Goal: Task Accomplishment & Management: Complete application form

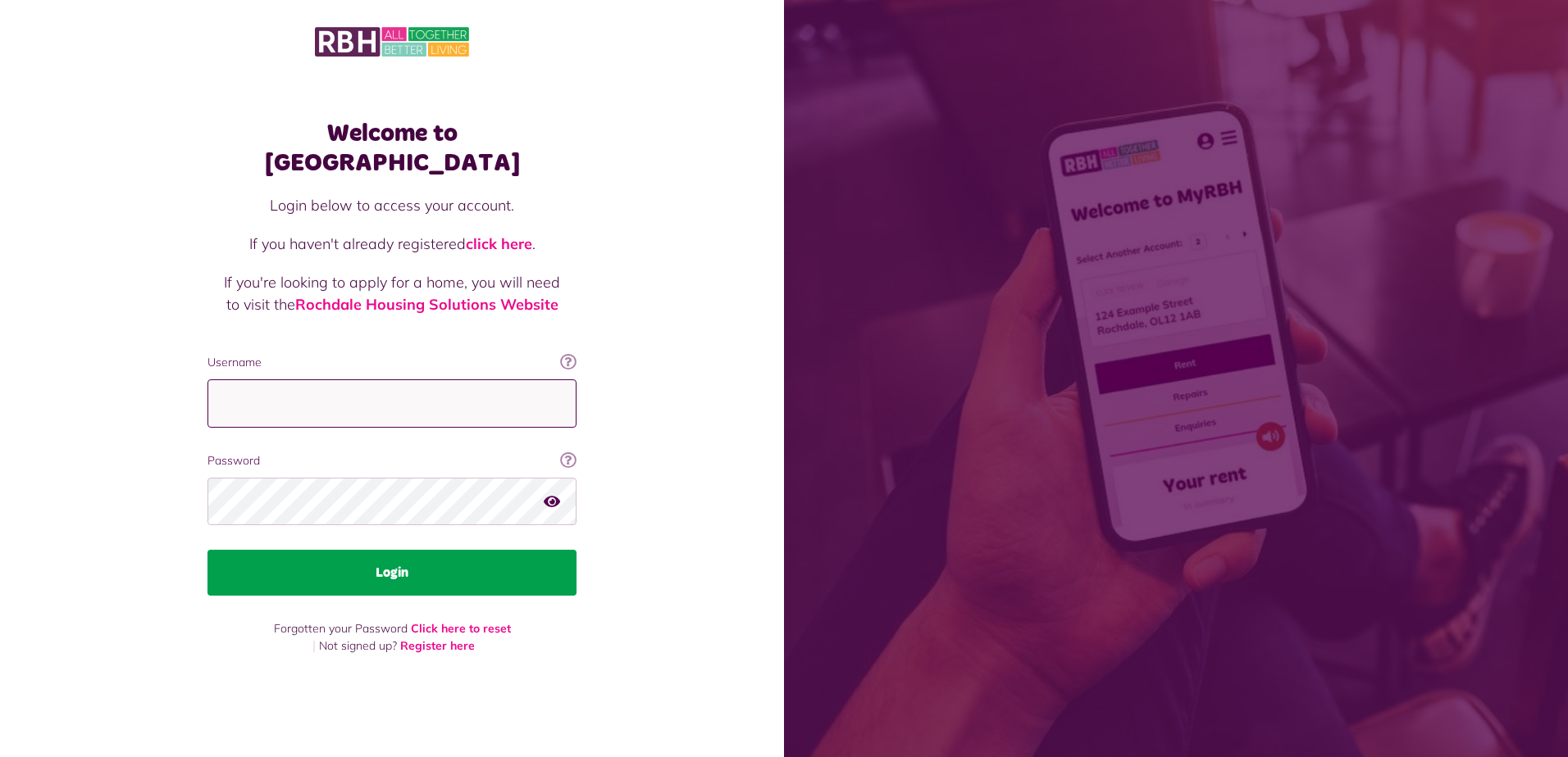
type input "**********"
click at [400, 562] on button "Login" at bounding box center [392, 573] width 369 height 46
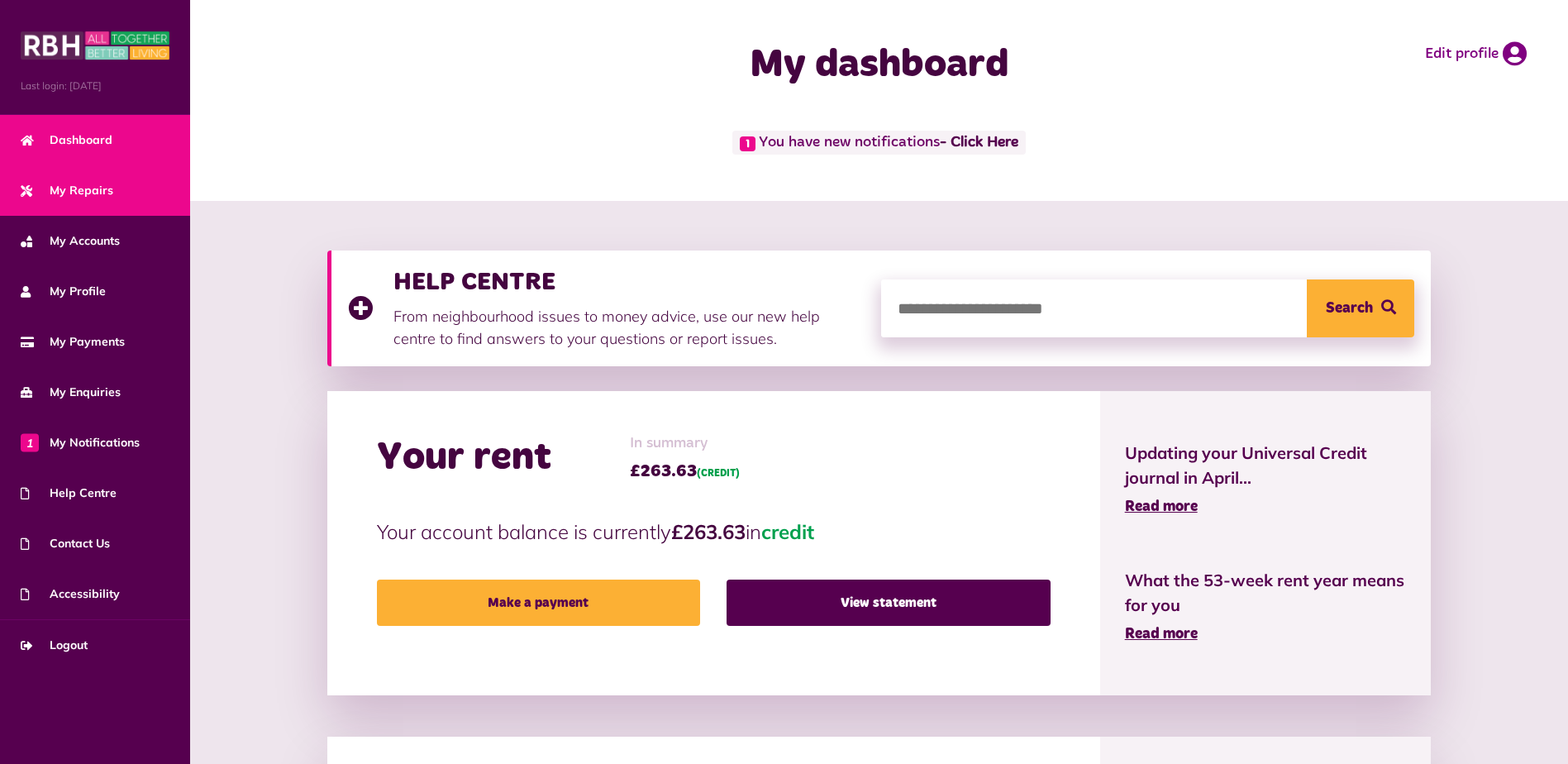
click at [104, 190] on span "My Repairs" at bounding box center [67, 191] width 92 height 17
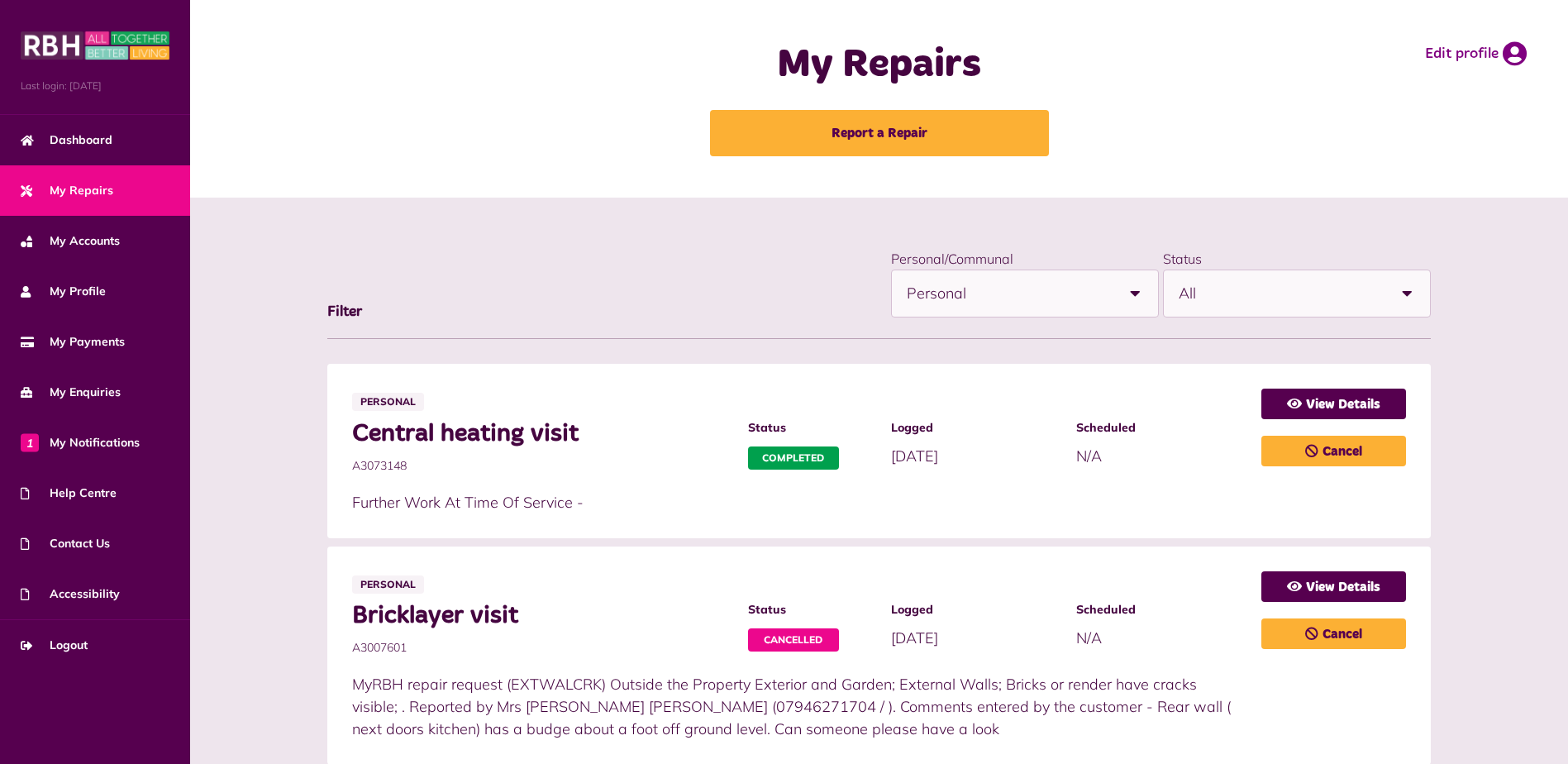
click at [1279, 294] on span "All" at bounding box center [1281, 294] width 205 height 47
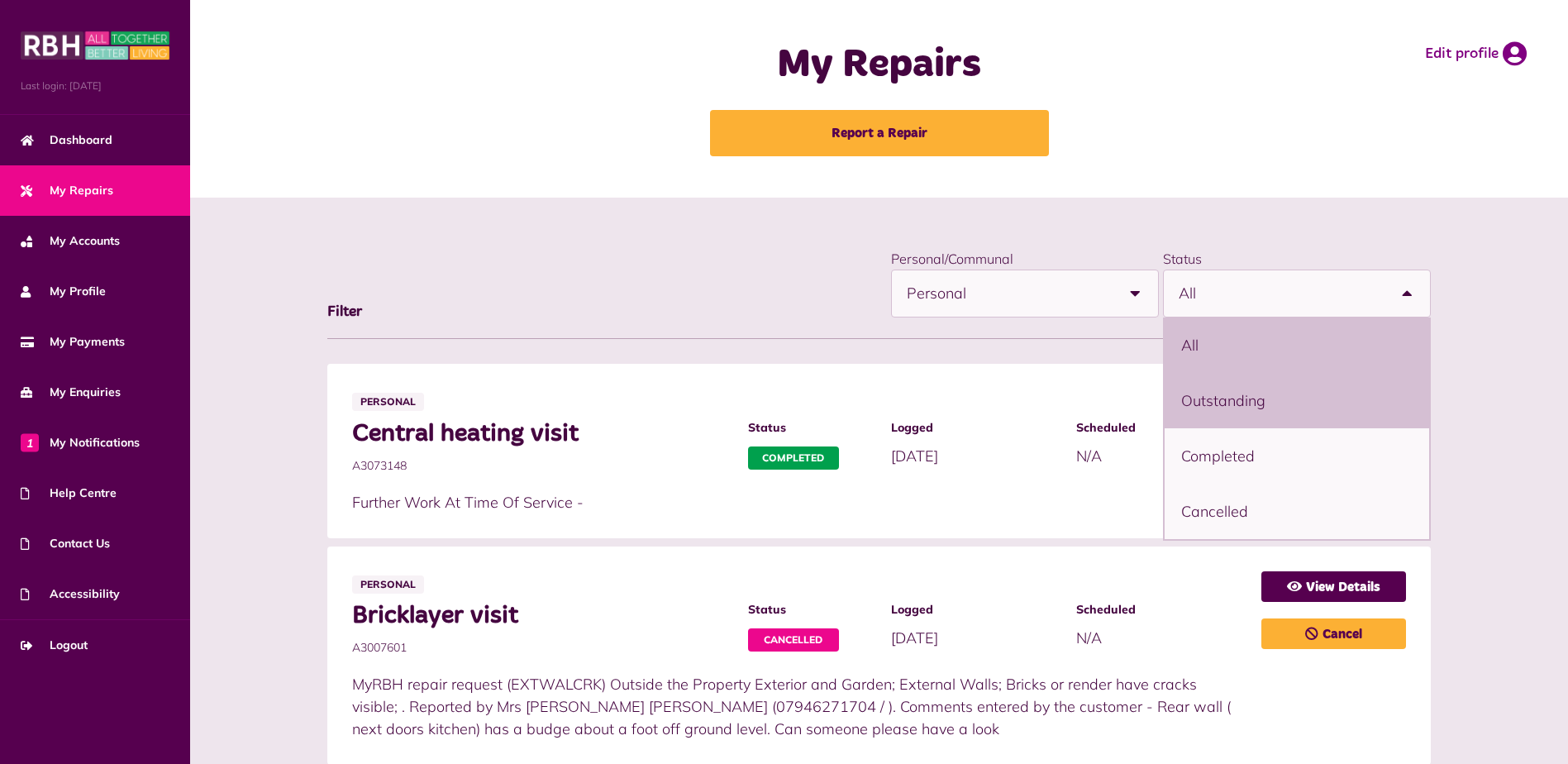
click at [1224, 398] on li "Outstanding" at bounding box center [1297, 401] width 264 height 55
select select "**********"
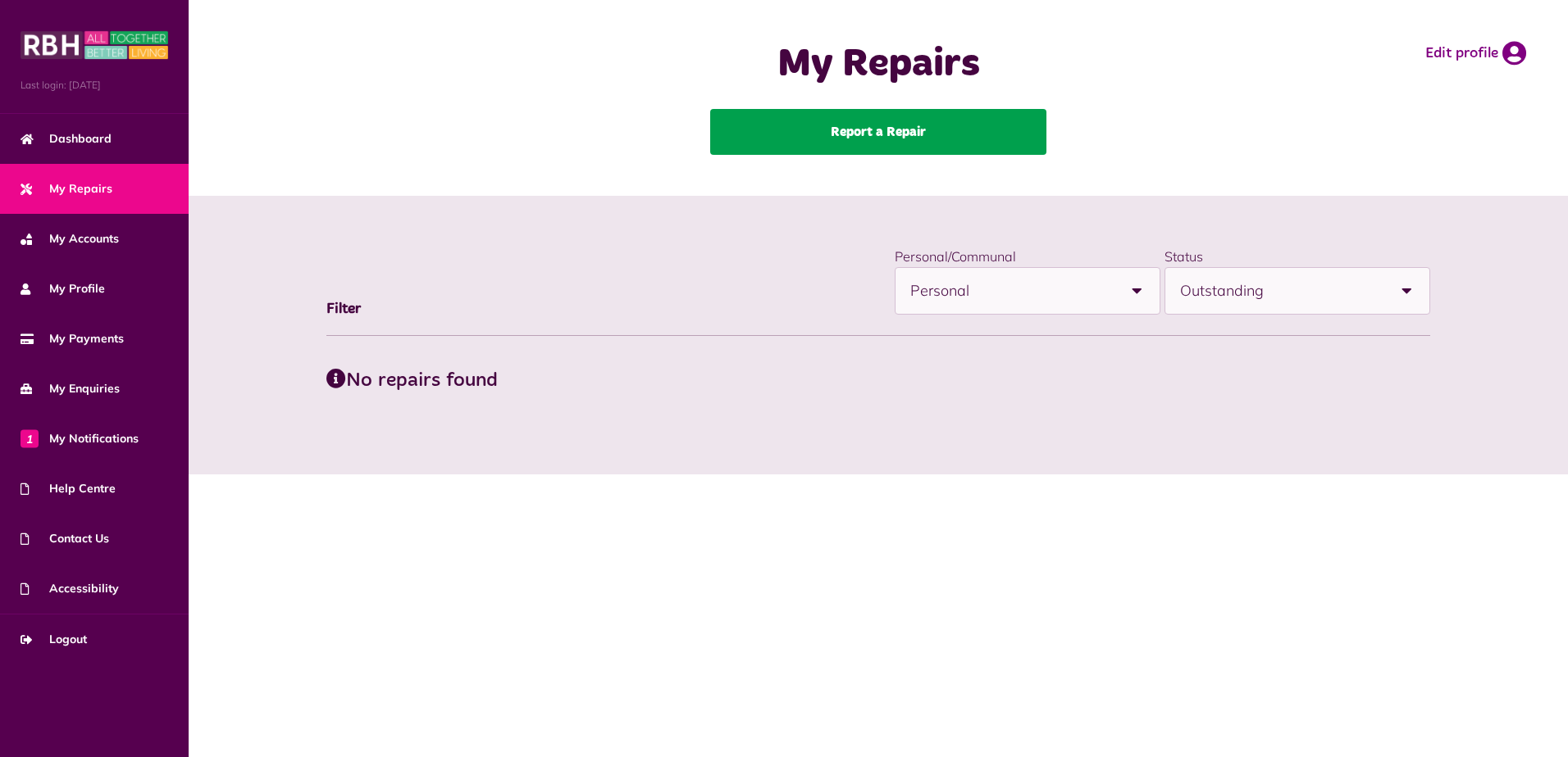
click at [857, 124] on link "Report a Repair" at bounding box center [878, 132] width 336 height 46
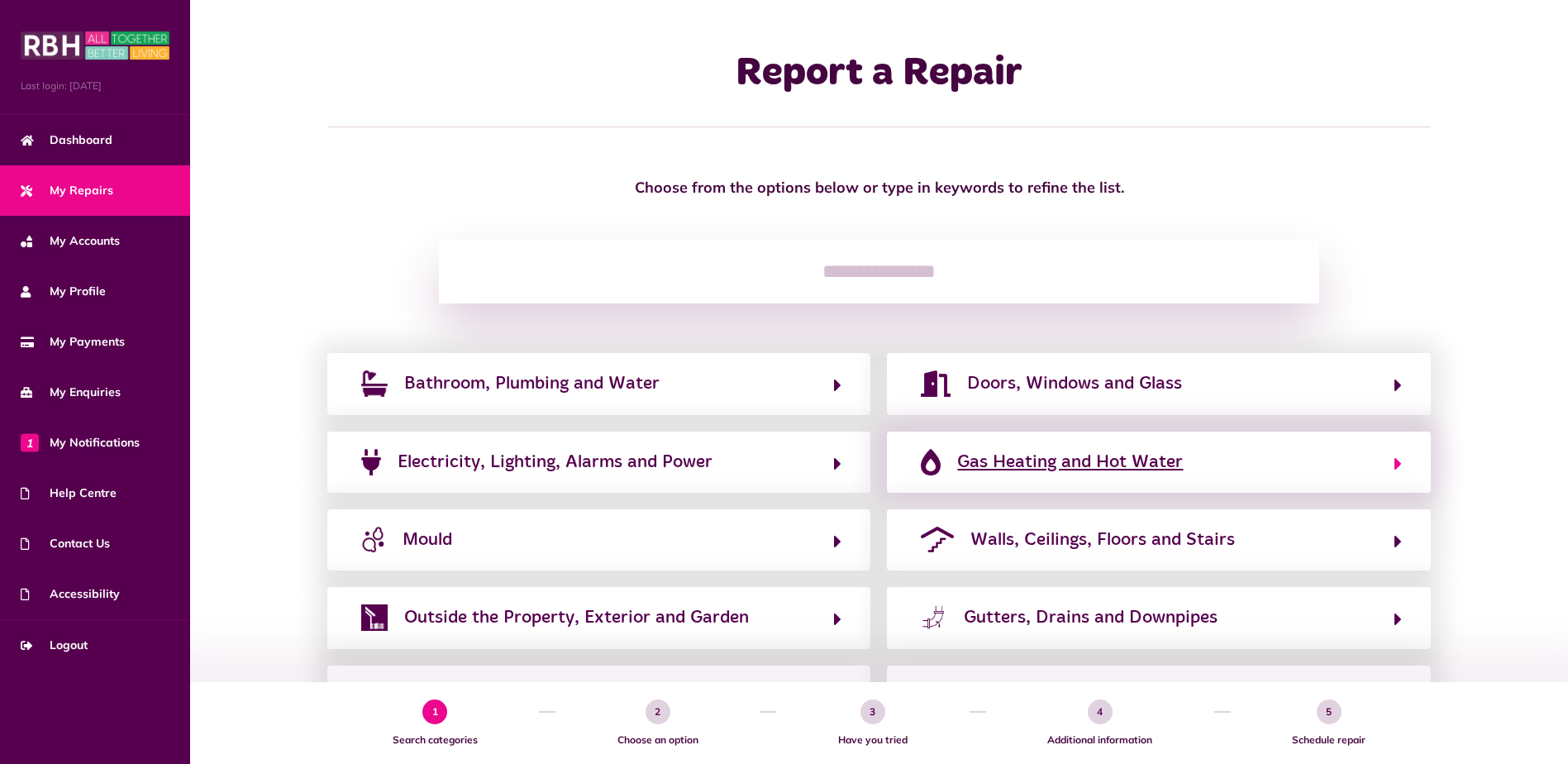
click at [1000, 462] on span "Gas Heating and Hot Water" at bounding box center [1070, 462] width 225 height 27
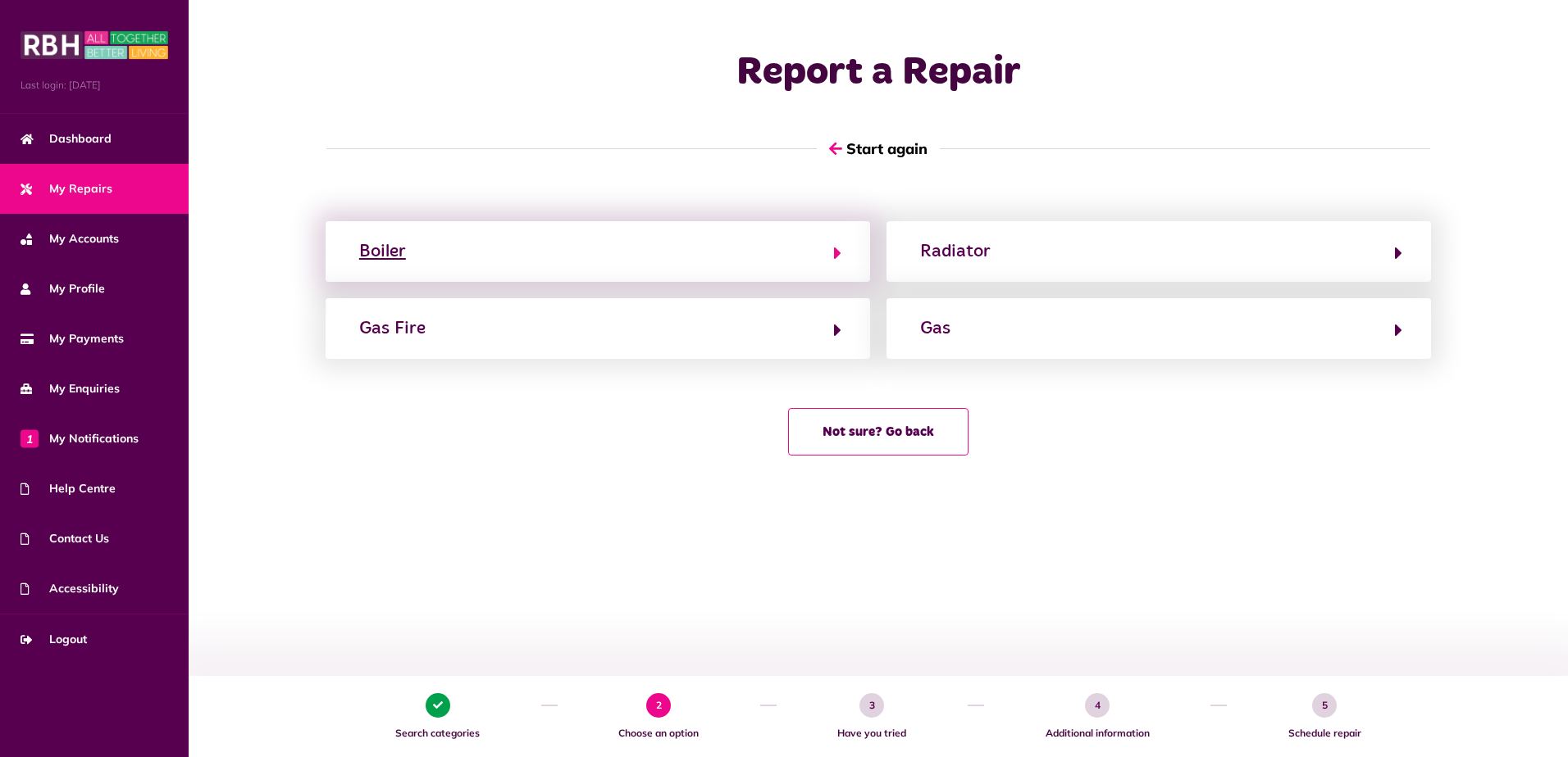
click at [566, 257] on button "Boiler" at bounding box center [597, 251] width 487 height 28
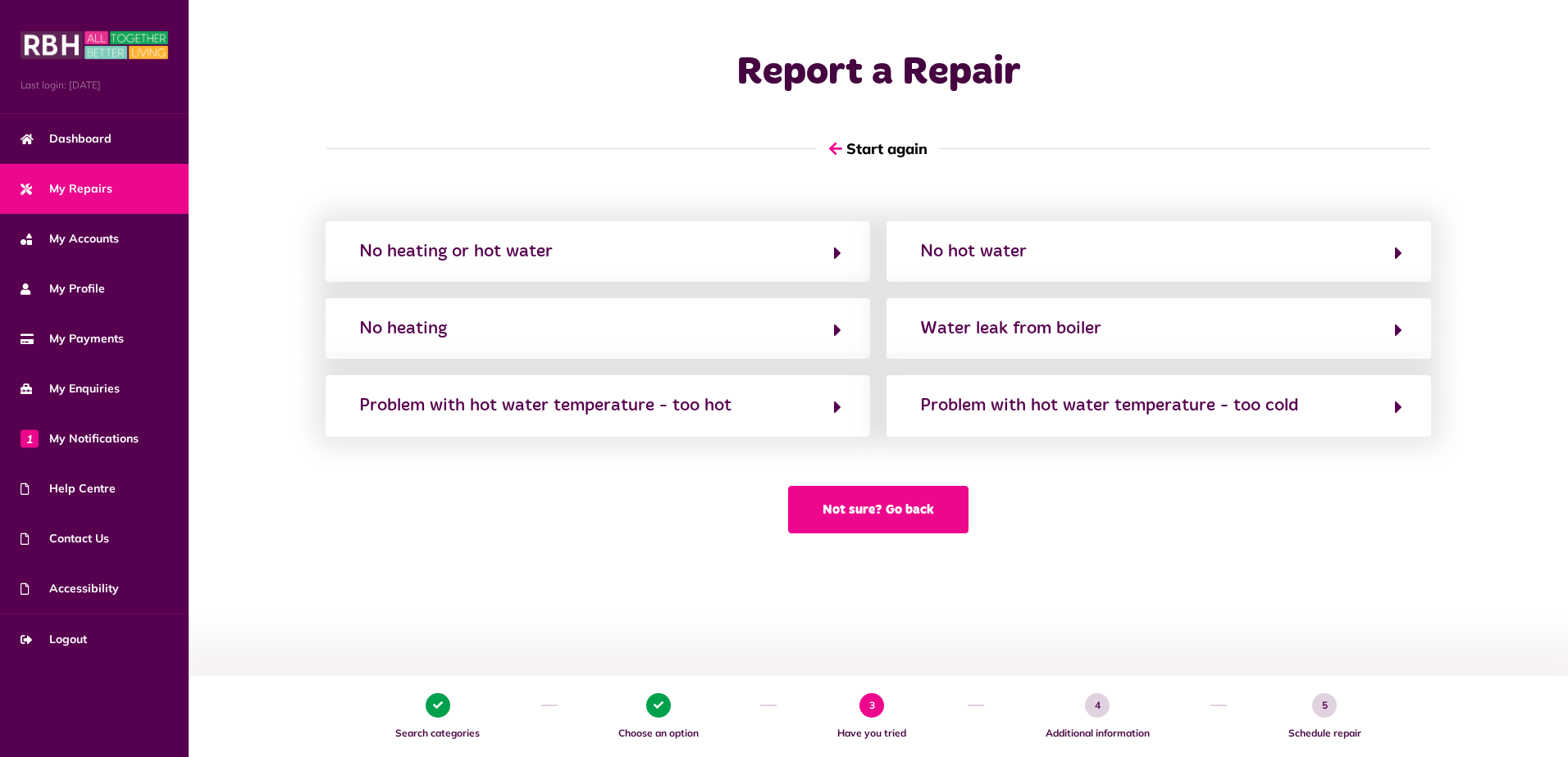
click at [841, 508] on button "Not sure? Go back" at bounding box center [878, 509] width 181 height 47
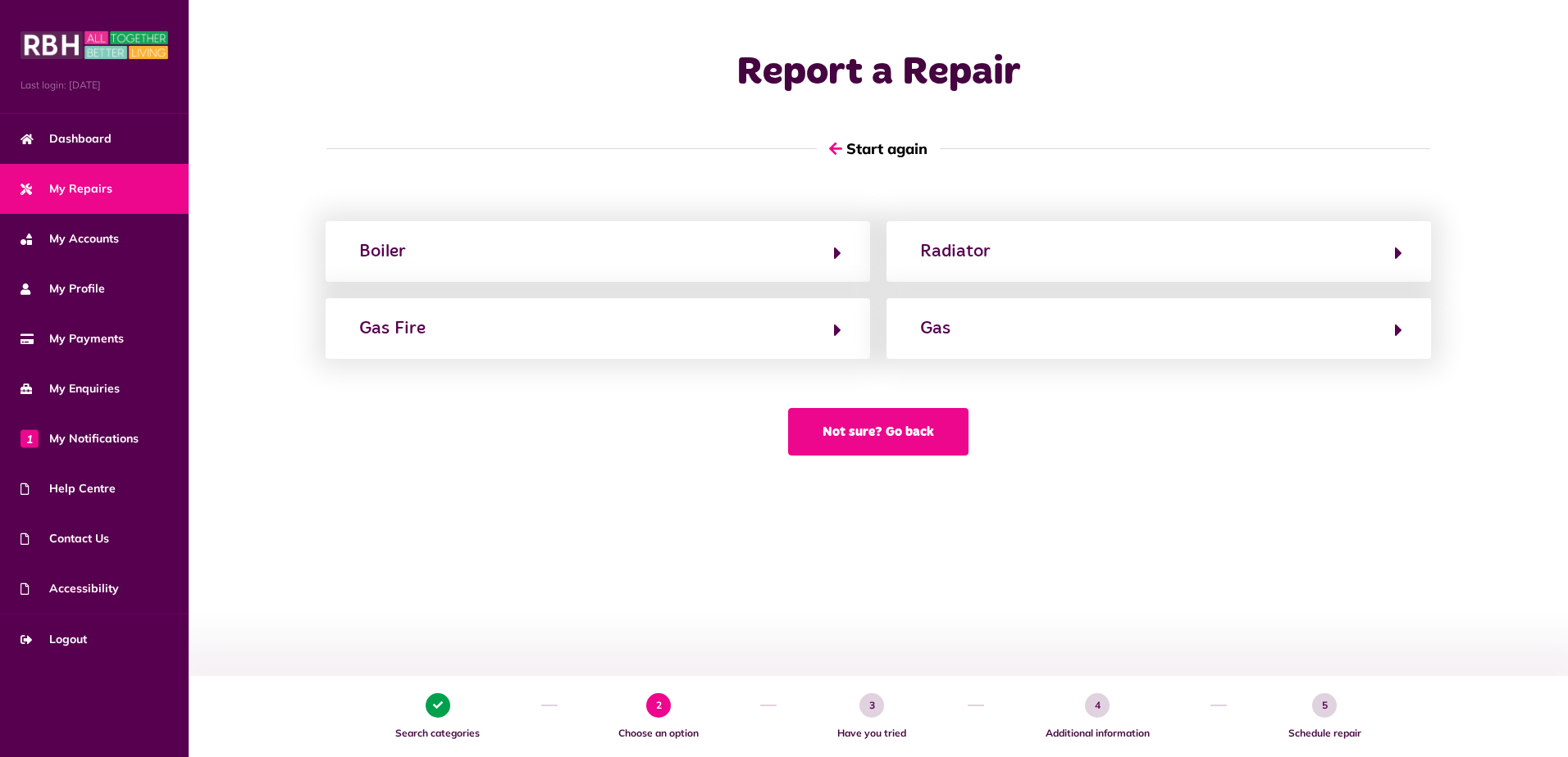
click at [853, 447] on button "Not sure? Go back" at bounding box center [878, 432] width 181 height 47
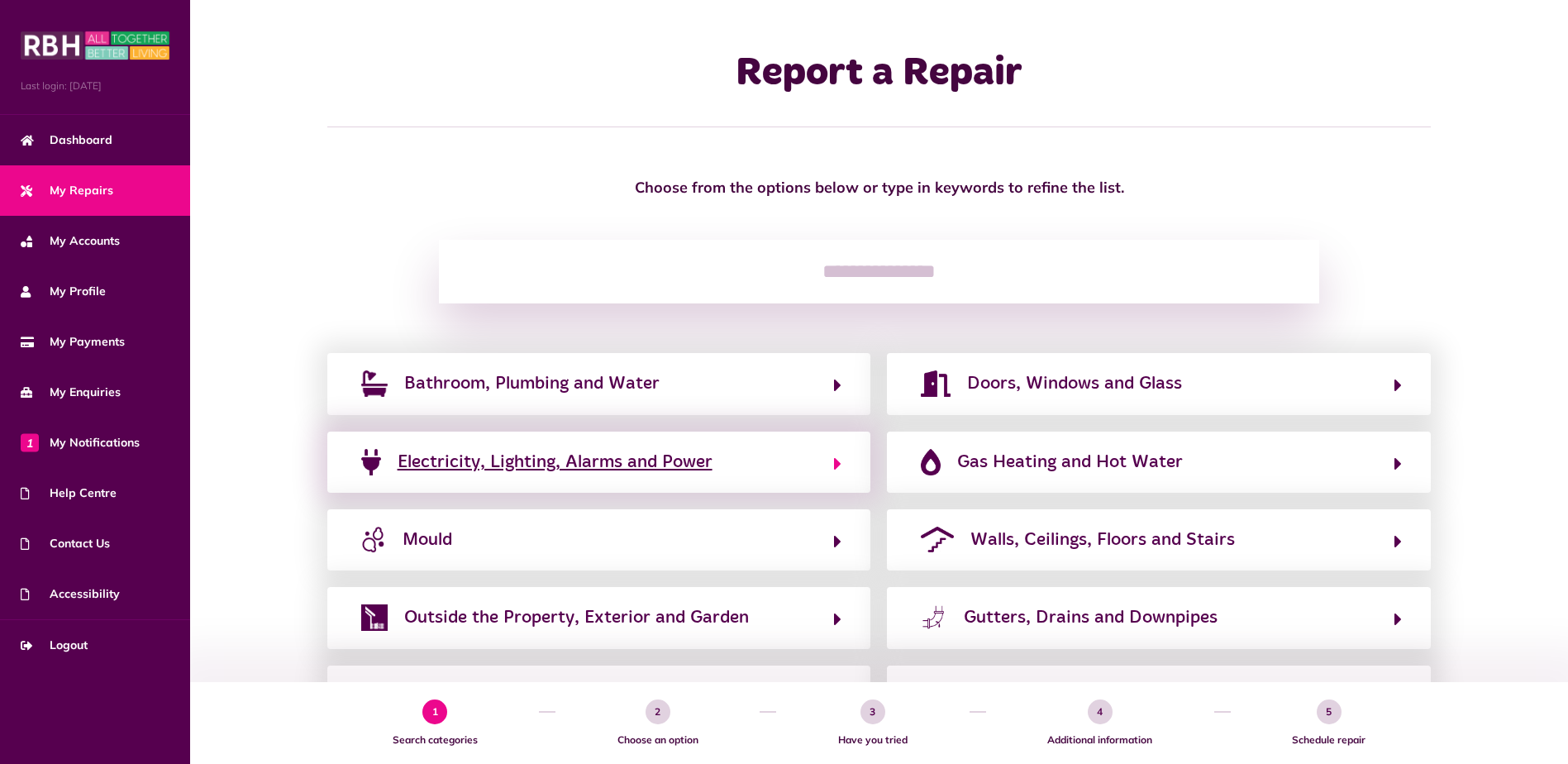
click at [678, 462] on span "Electricity, Lighting, Alarms and Power" at bounding box center [555, 462] width 315 height 27
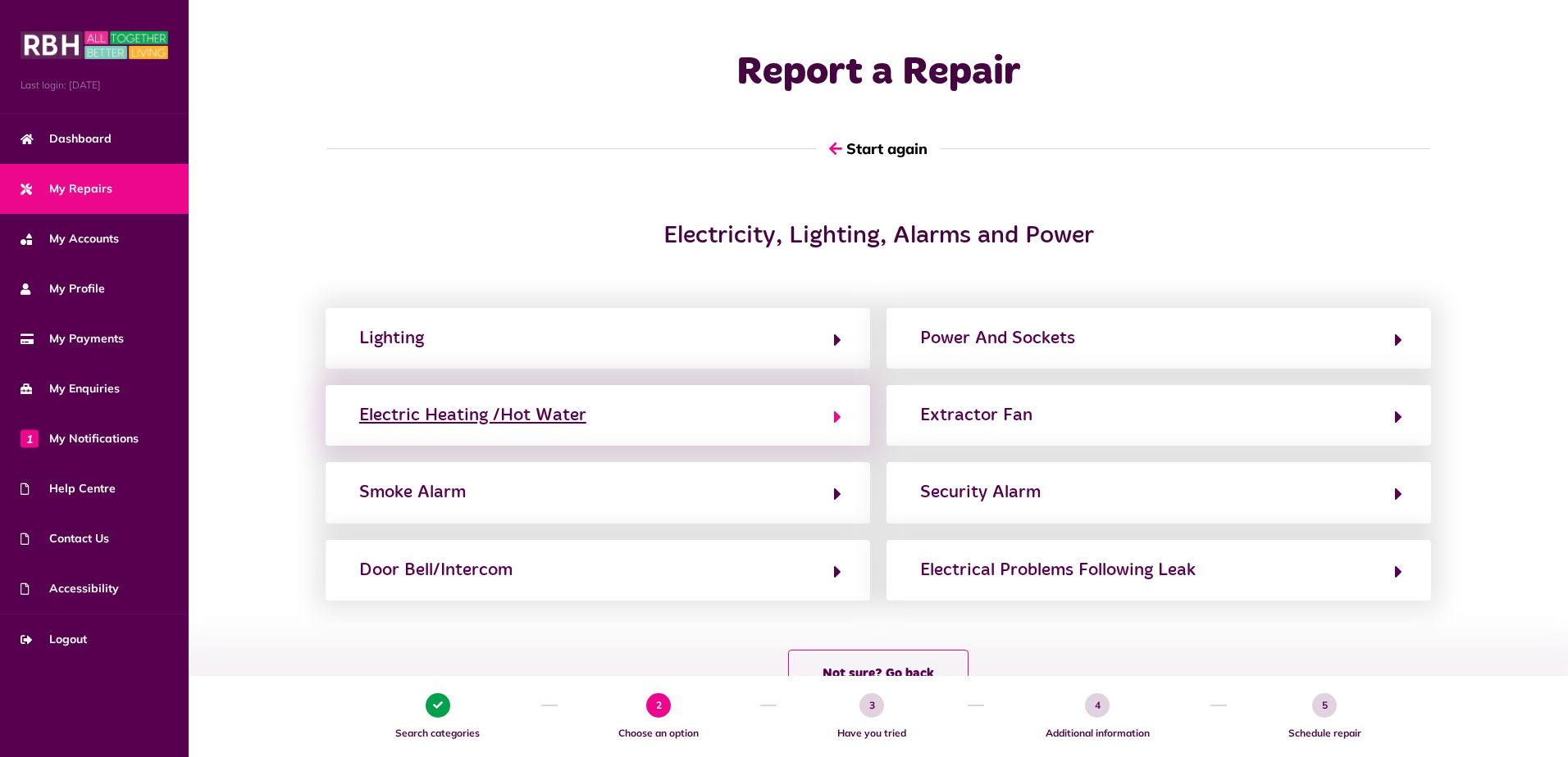
click at [572, 412] on div "Electric Heating /Hot Water" at bounding box center [472, 415] width 227 height 27
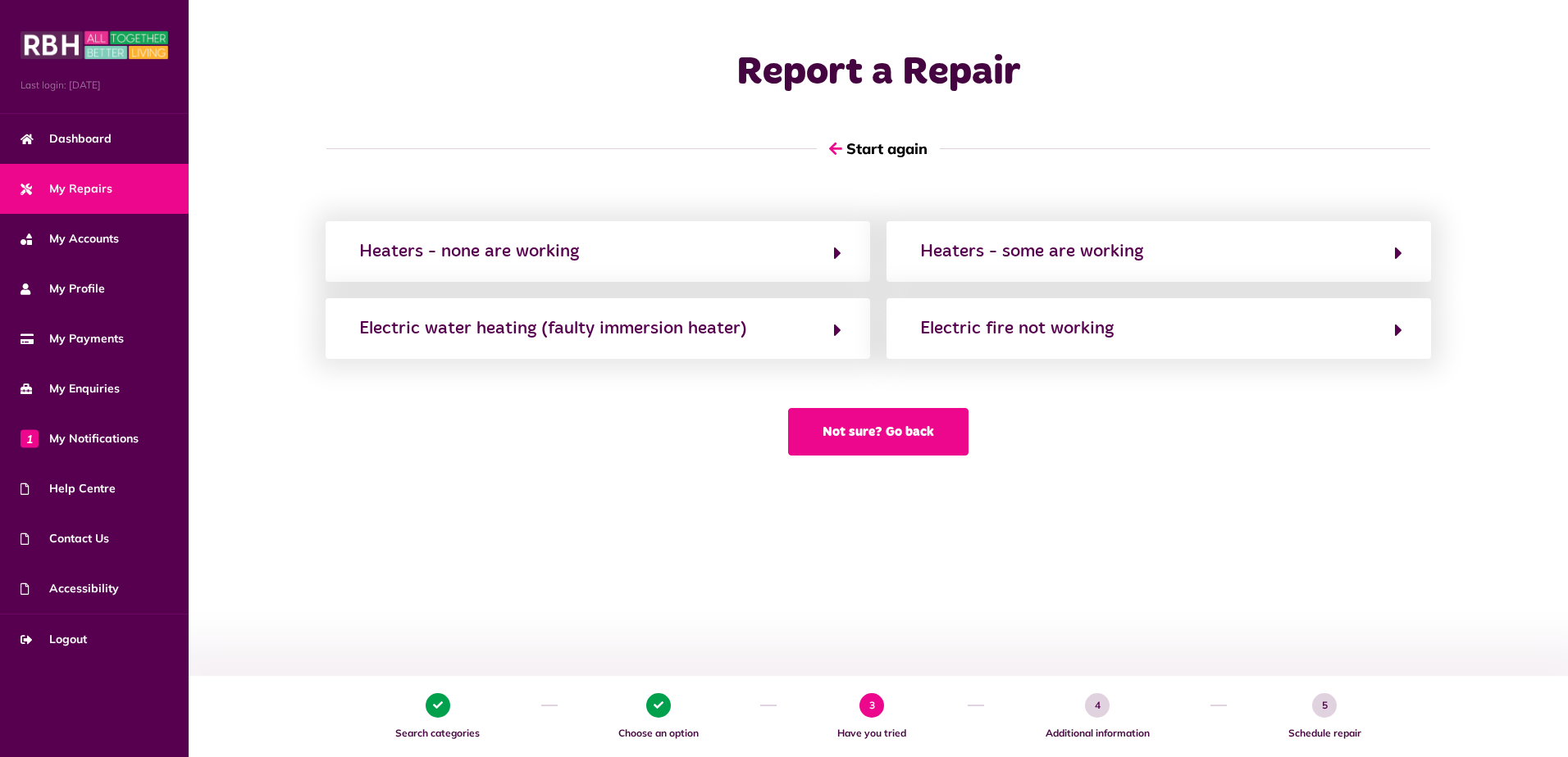
click at [847, 426] on button "Not sure? Go back" at bounding box center [878, 432] width 181 height 47
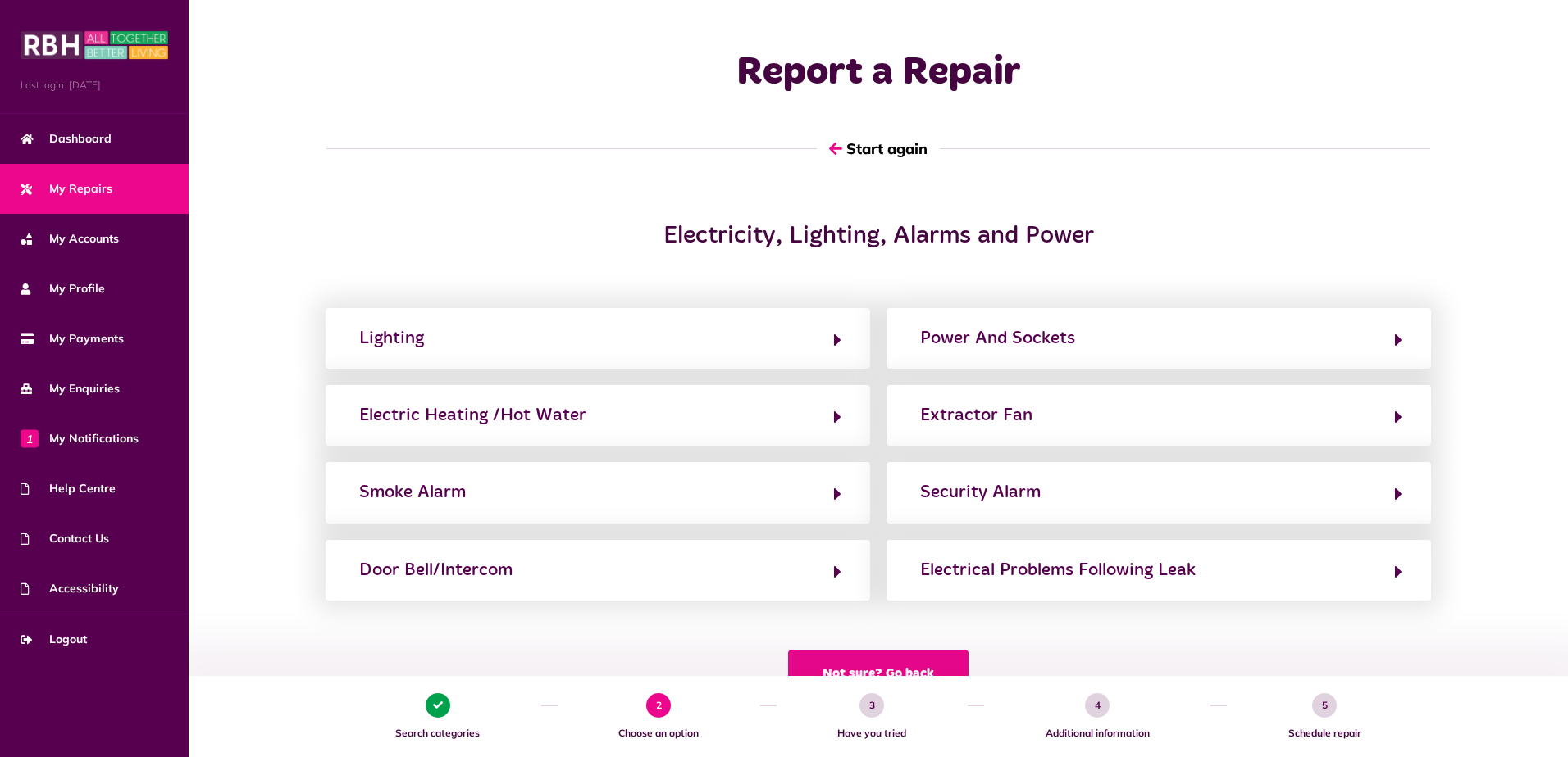
click at [878, 660] on button "Not sure? Go back" at bounding box center [878, 673] width 181 height 47
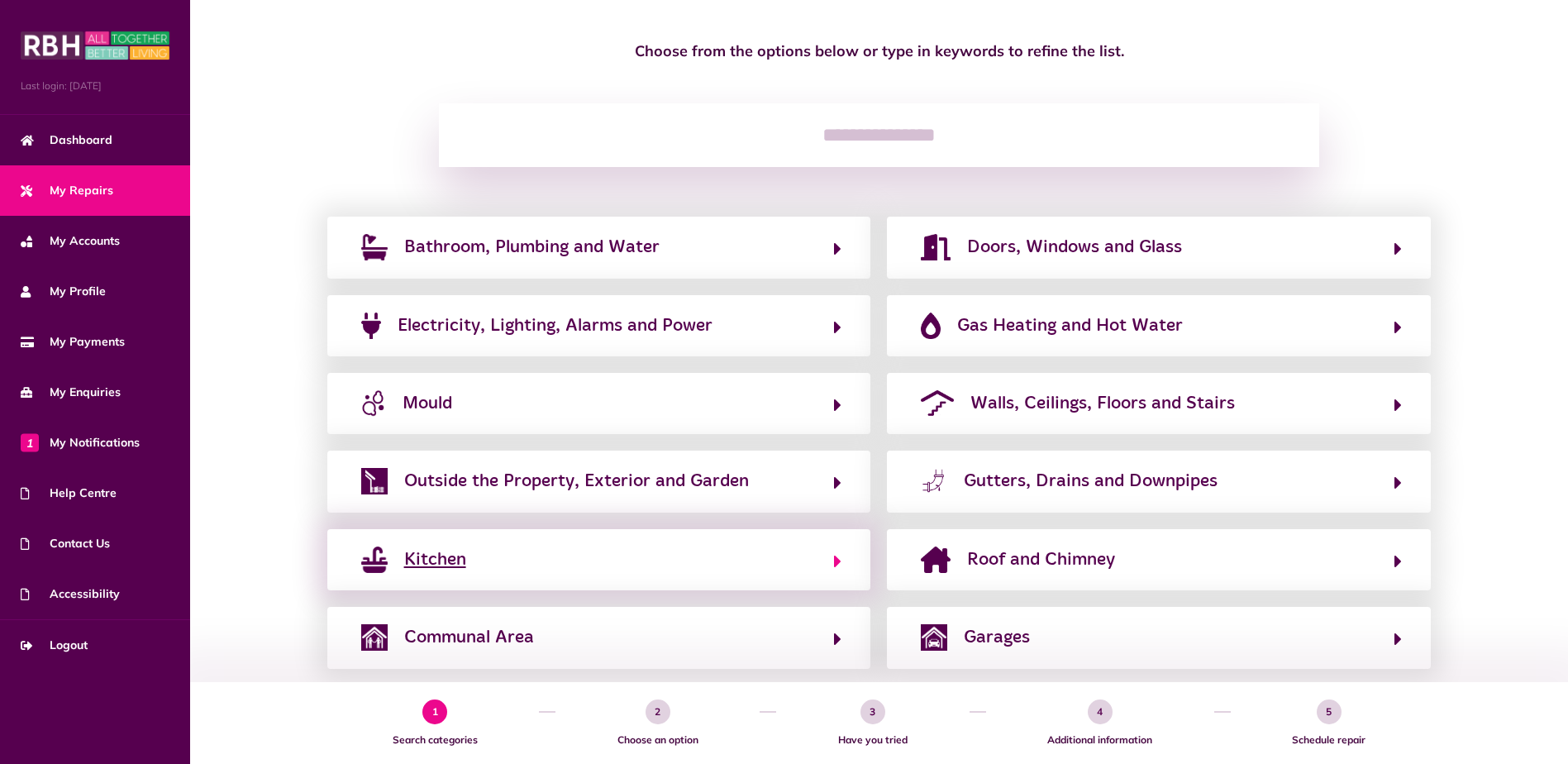
scroll to position [165, 0]
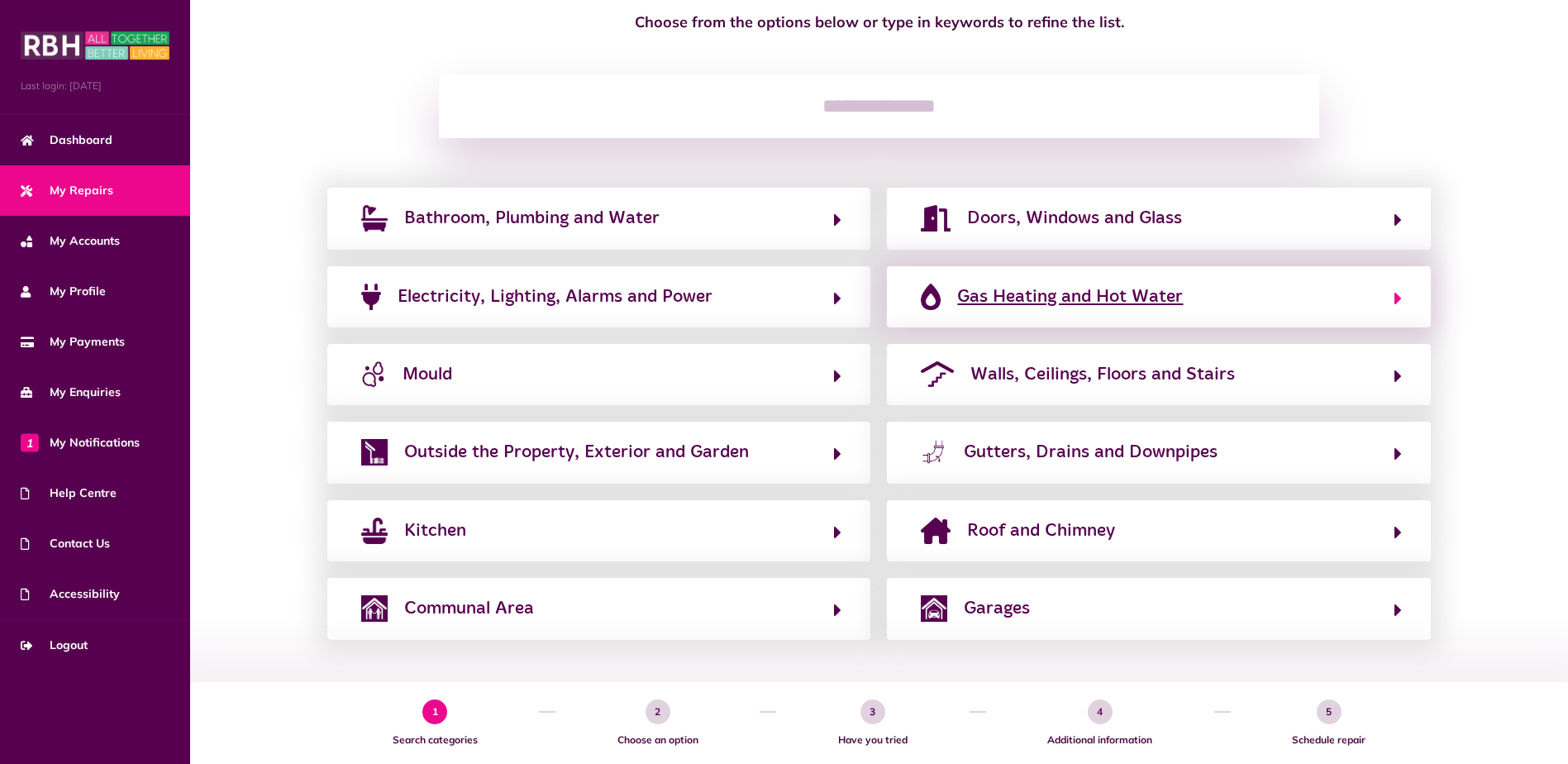
click at [976, 306] on span "Gas Heating and Hot Water" at bounding box center [1070, 296] width 225 height 27
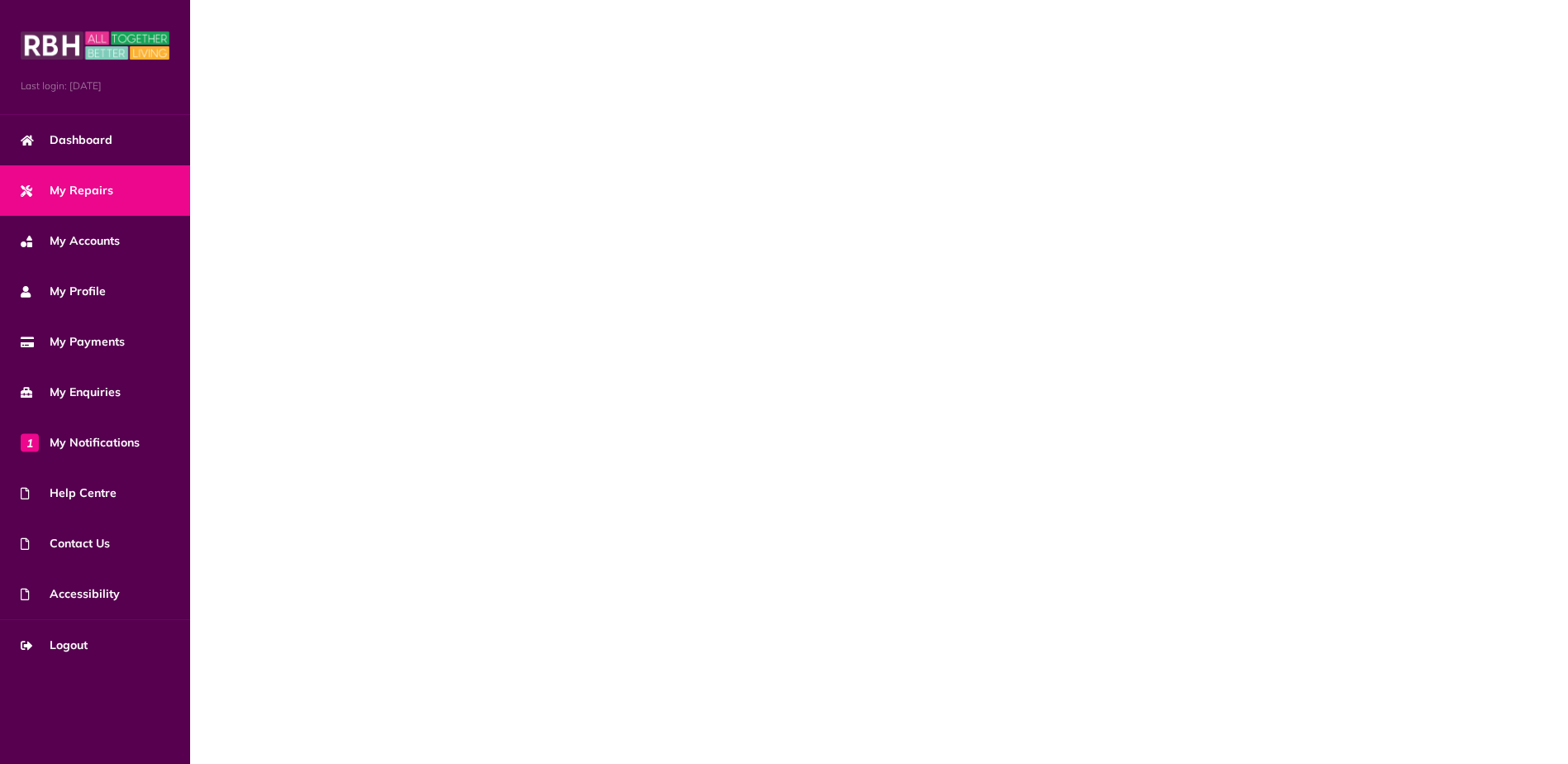
scroll to position [0, 0]
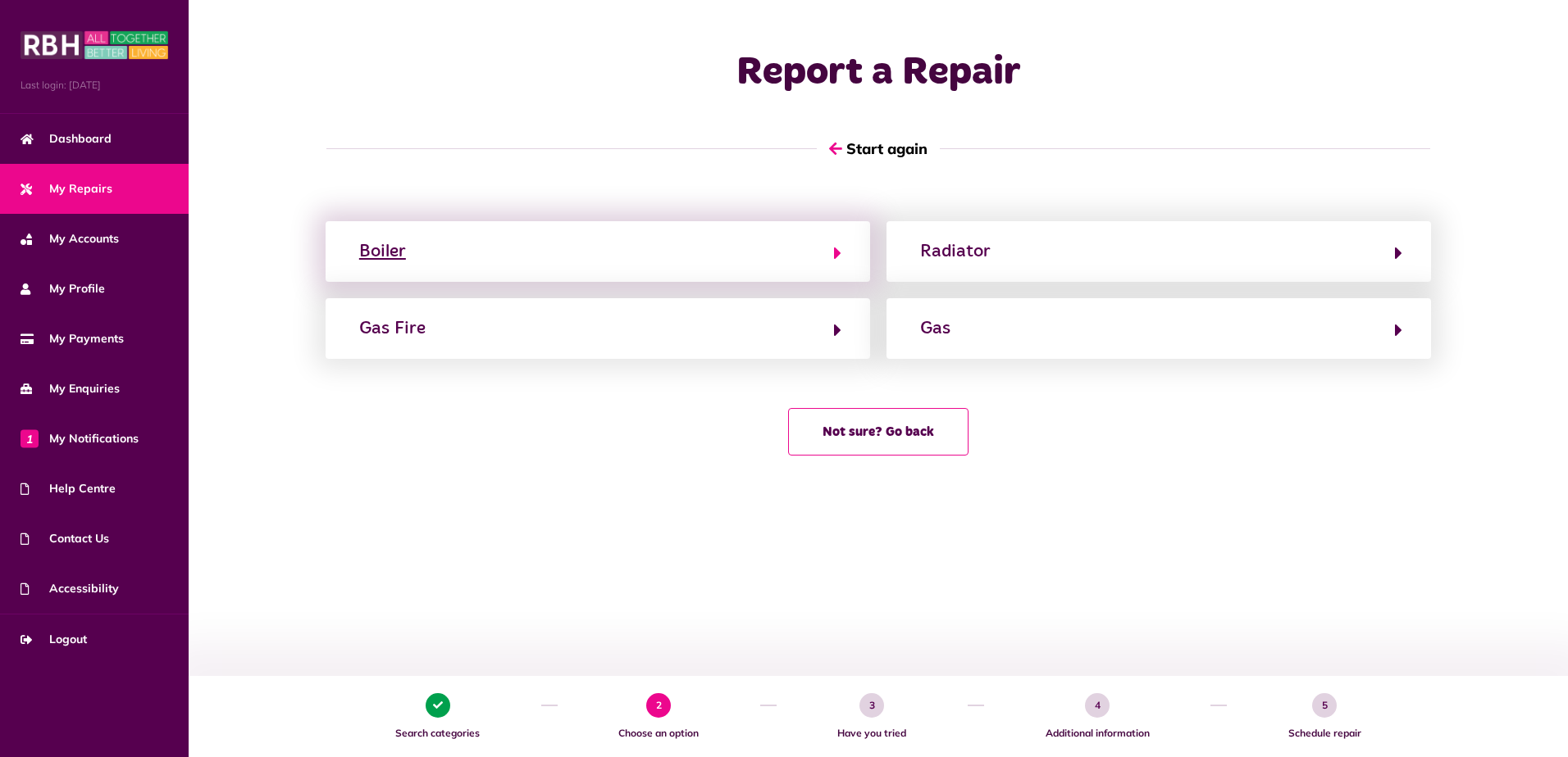
click at [764, 262] on button "Boiler" at bounding box center [597, 251] width 487 height 28
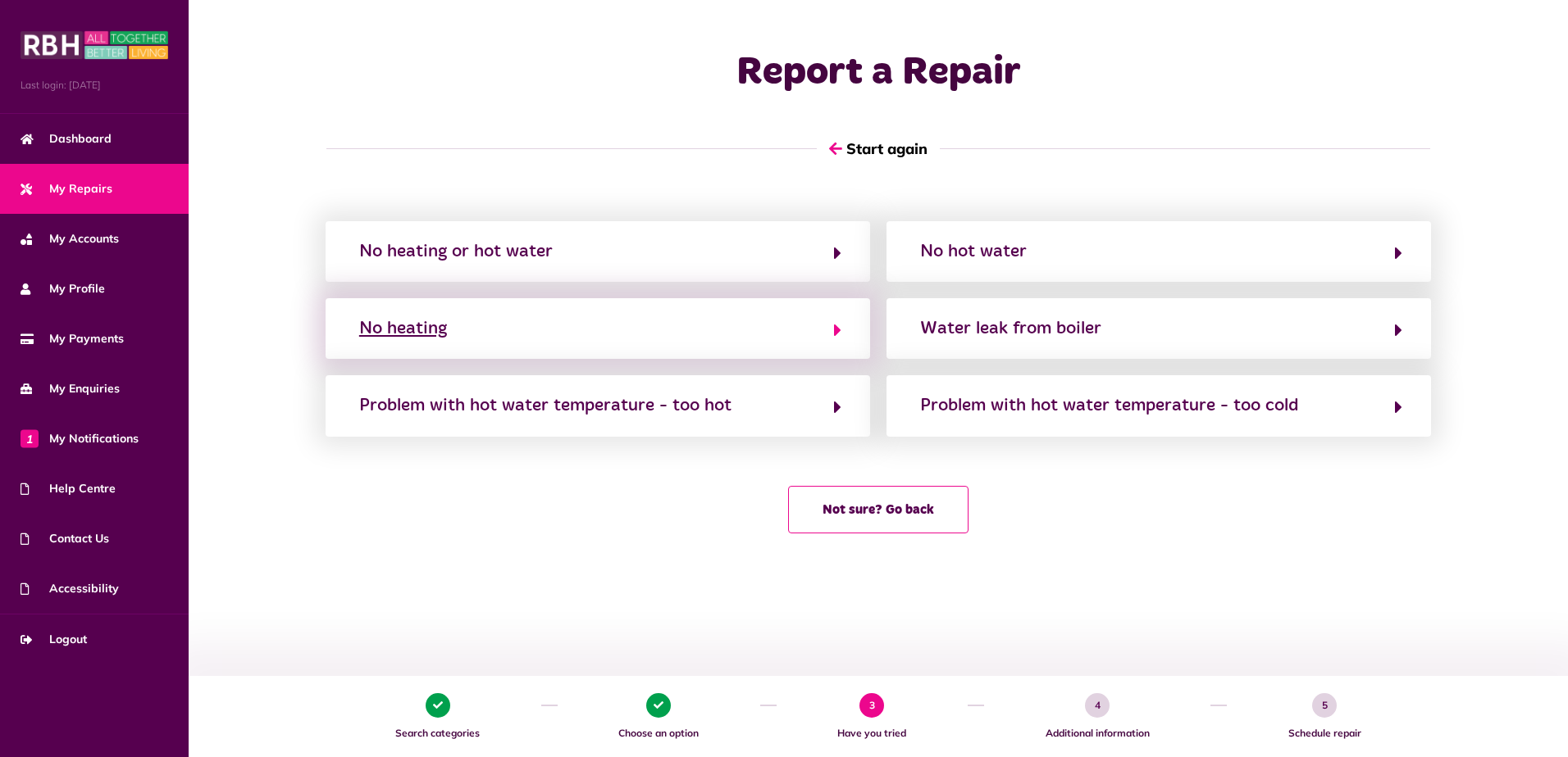
click at [757, 340] on button "No heating" at bounding box center [597, 328] width 487 height 28
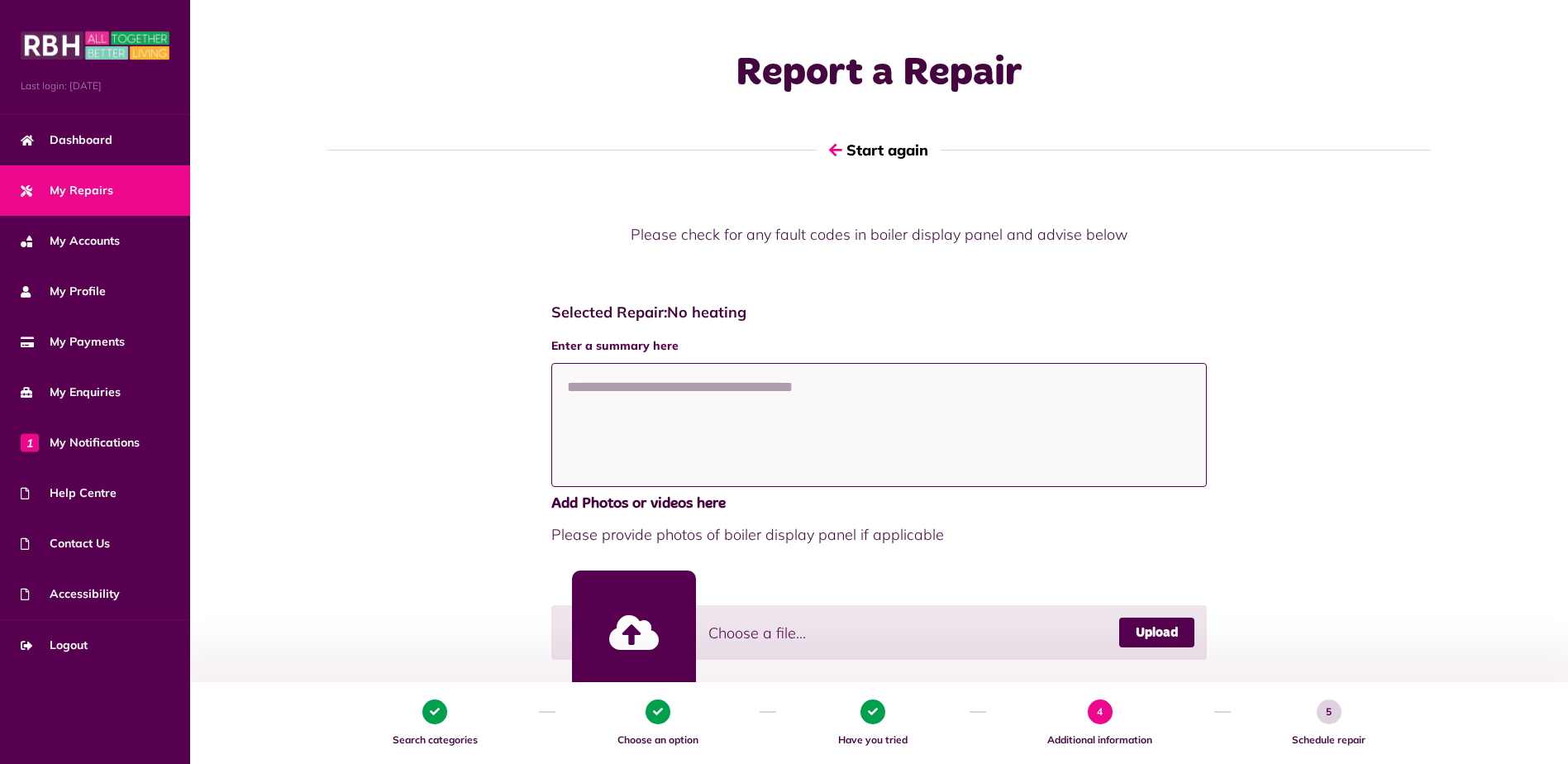
click at [746, 395] on textarea at bounding box center [879, 425] width 657 height 124
click at [650, 398] on textarea at bounding box center [879, 425] width 657 height 124
paste textarea "**********"
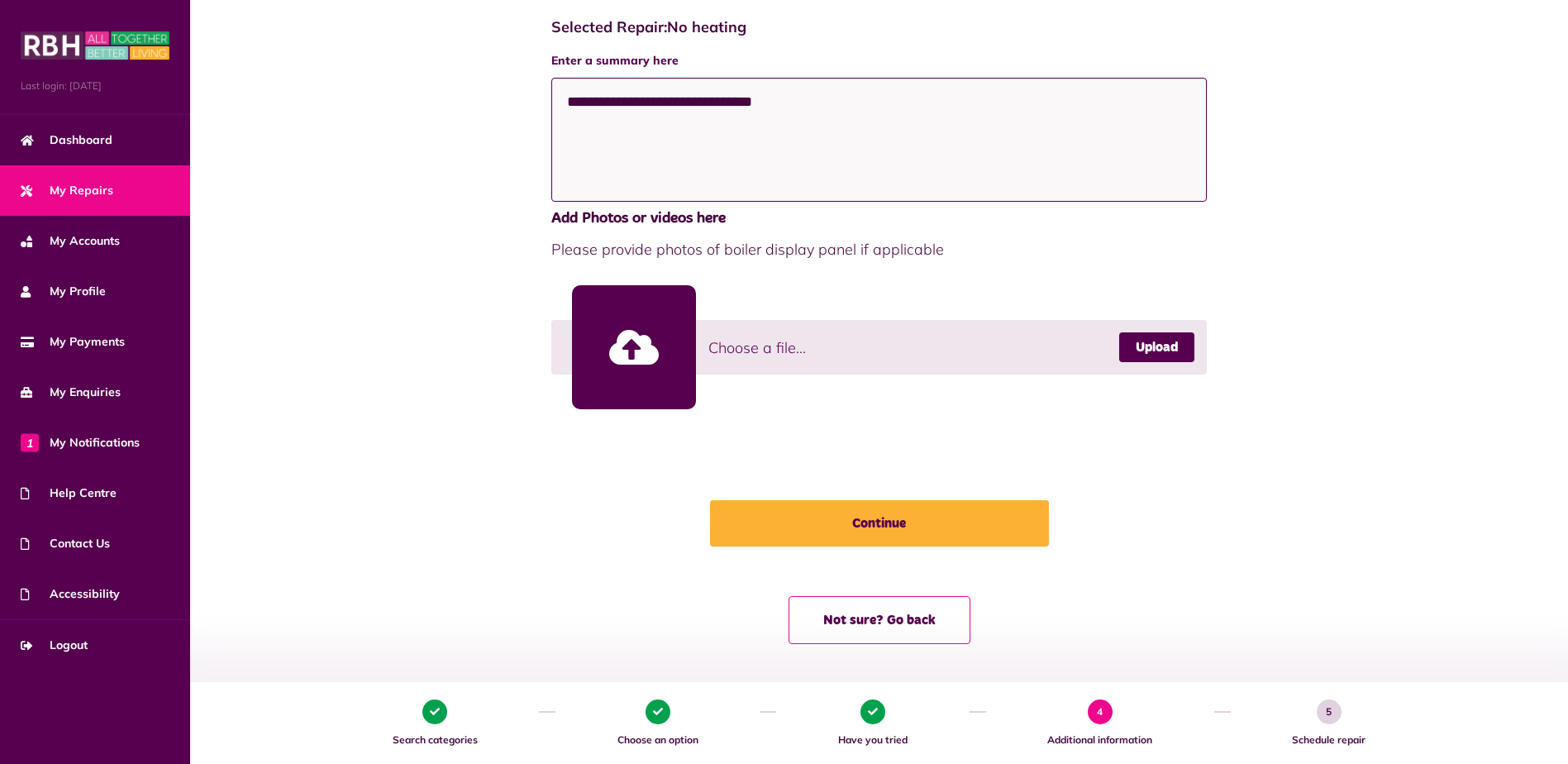
scroll to position [290, 0]
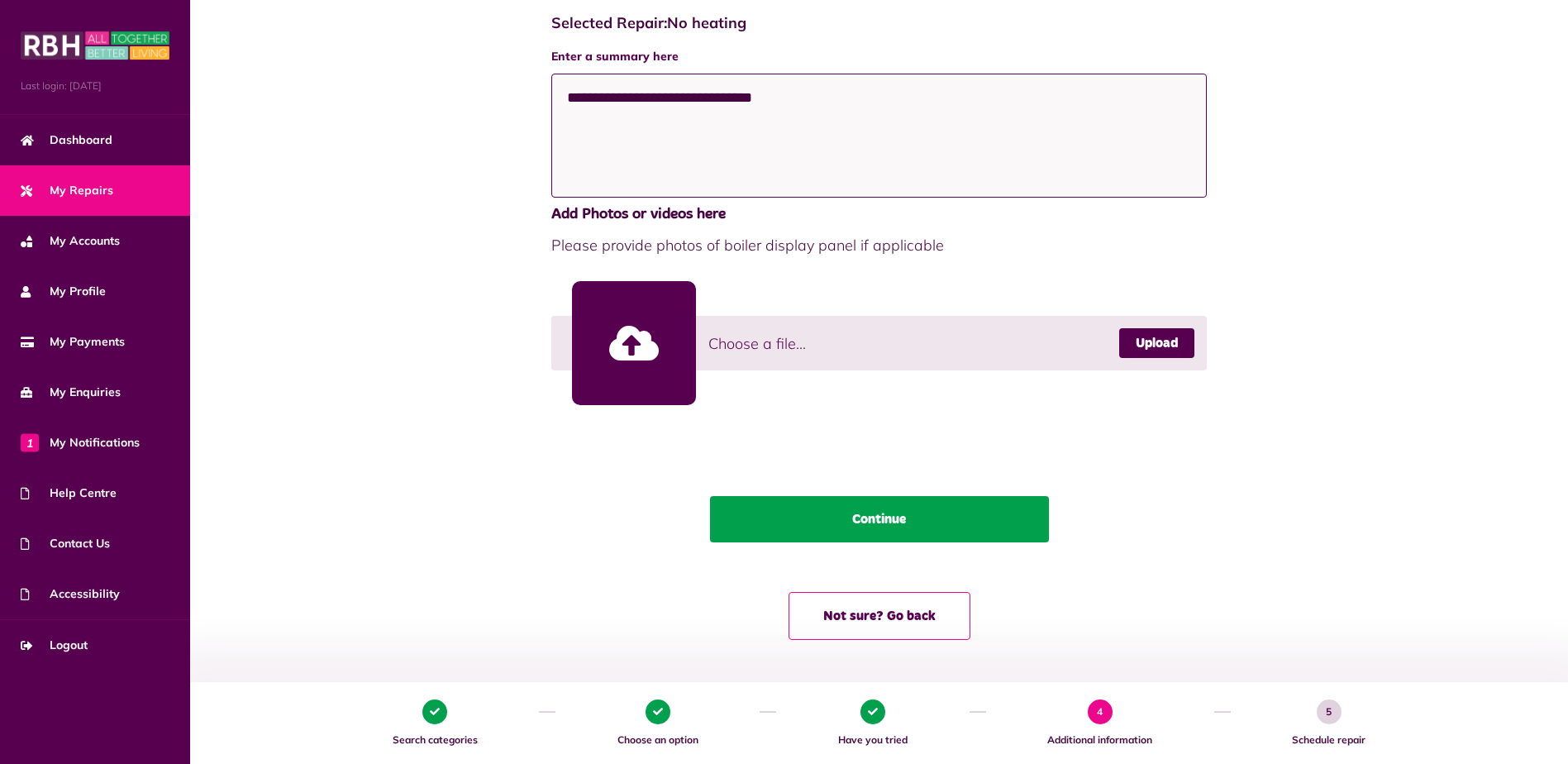
type textarea "**********"
click at [880, 519] on button "Continue" at bounding box center [879, 519] width 339 height 47
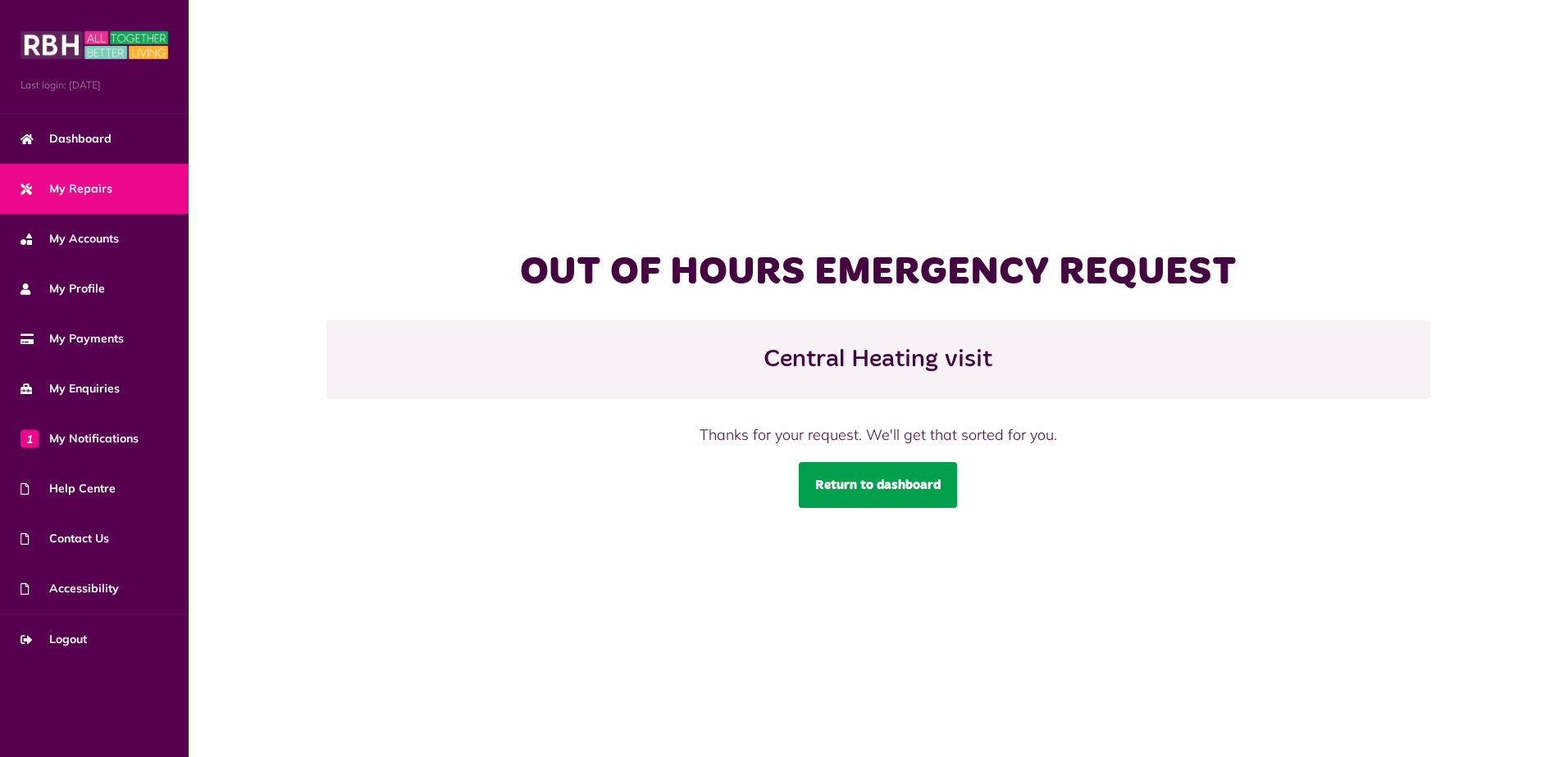
click at [883, 496] on link "Return to dashboard" at bounding box center [877, 486] width 159 height 46
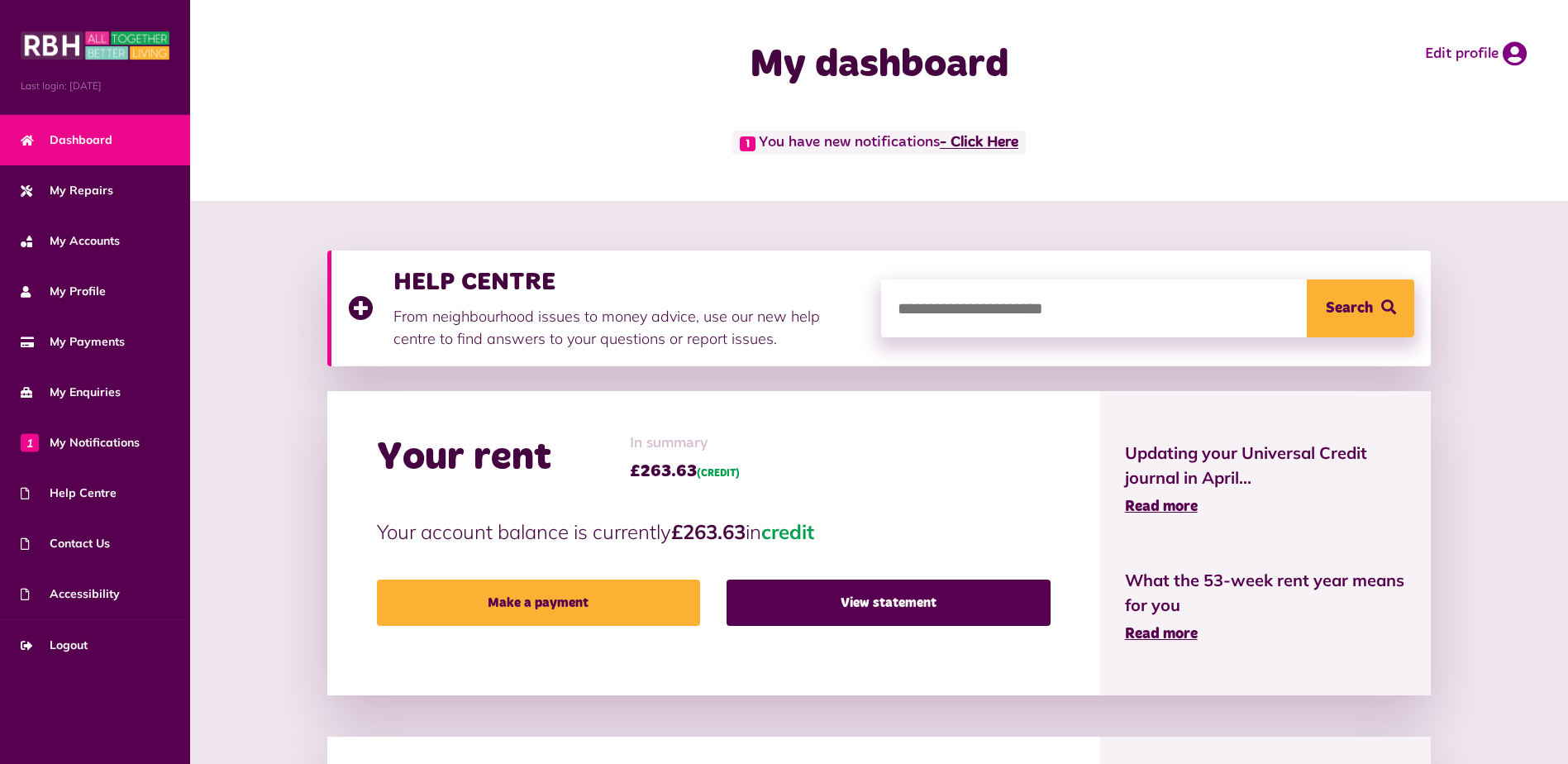
click at [980, 141] on link "- Click Here" at bounding box center [979, 143] width 79 height 15
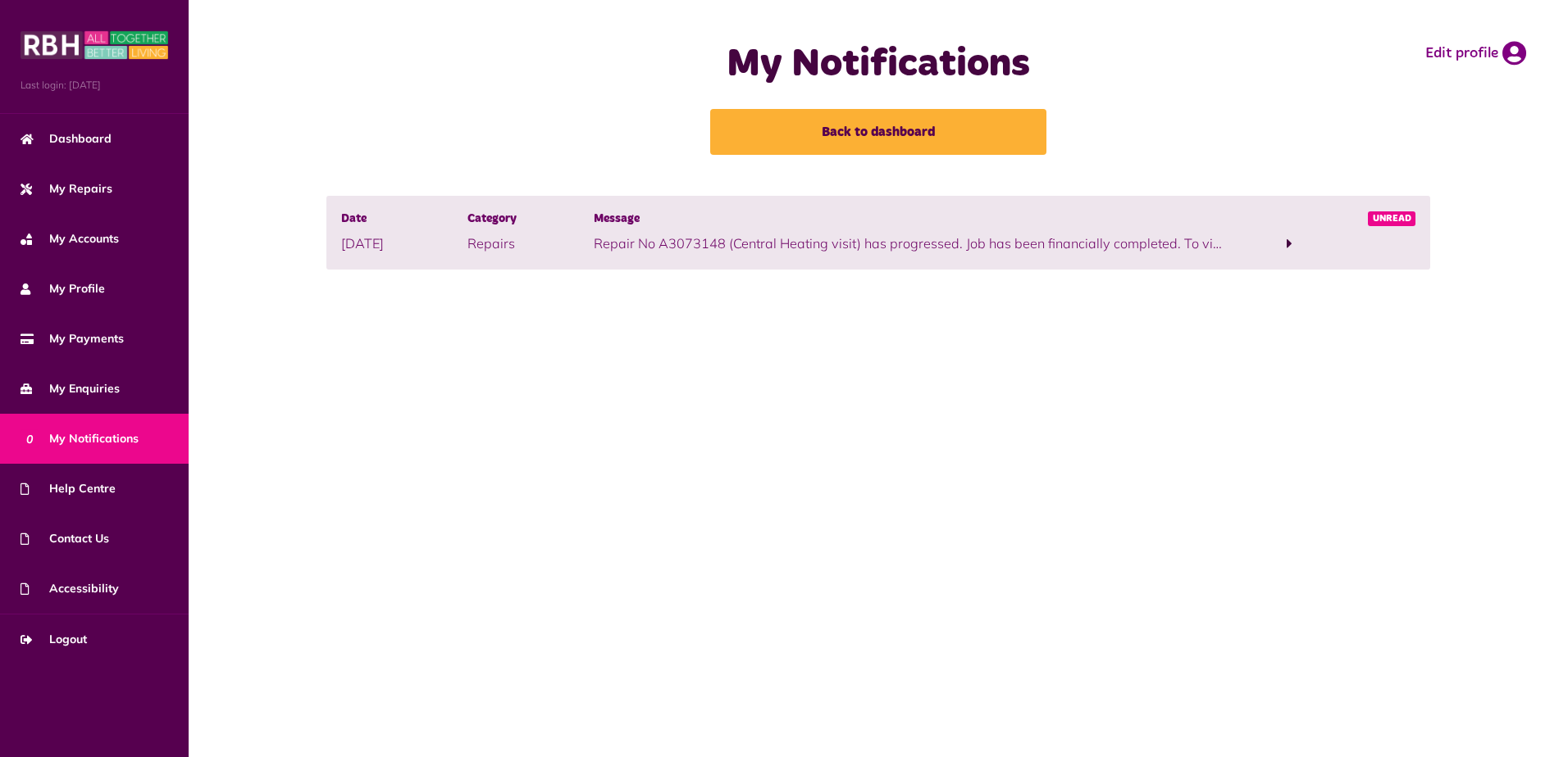
click at [1261, 238] on span at bounding box center [1289, 244] width 126 height 22
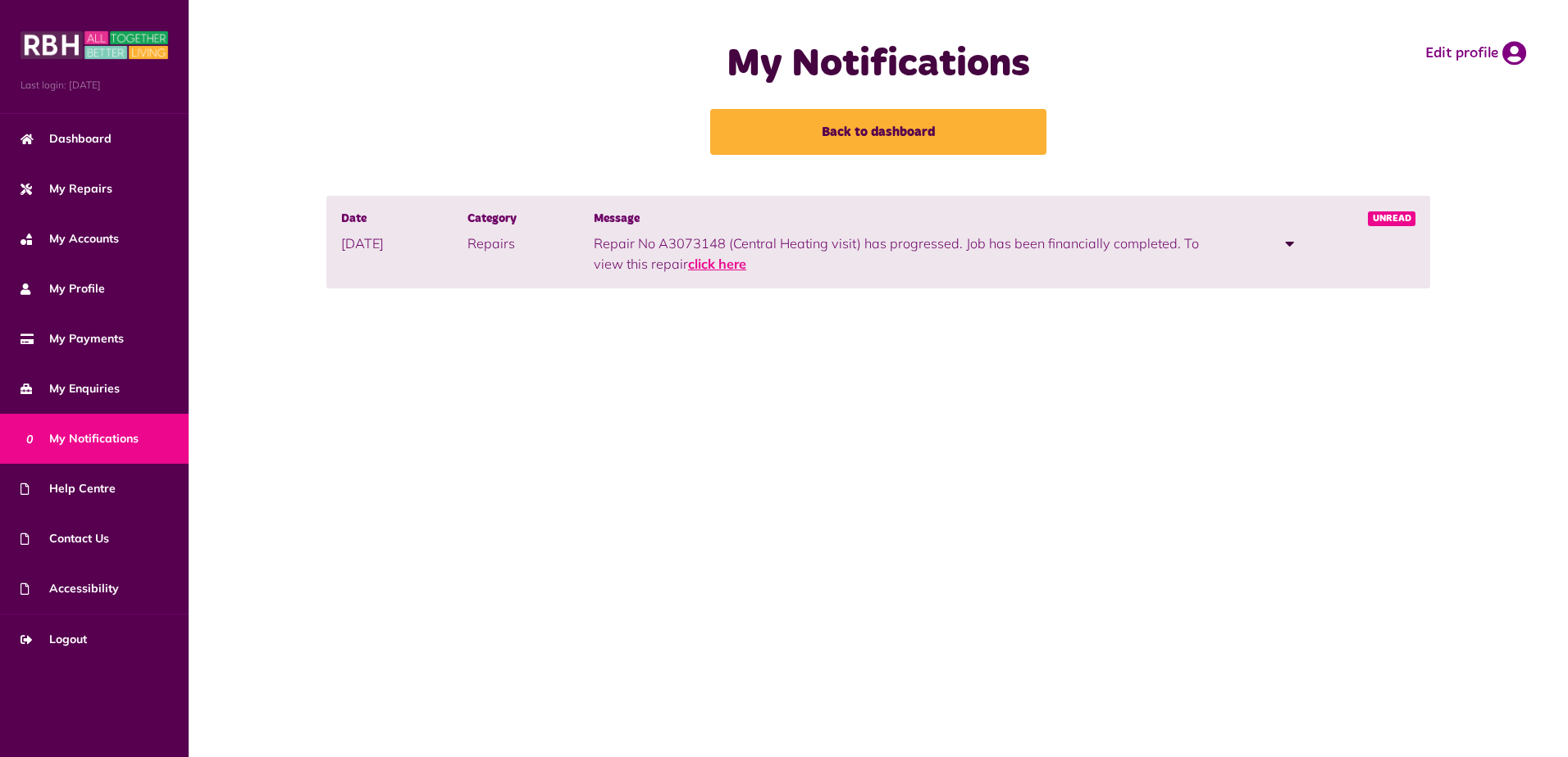
click at [693, 265] on link "click here" at bounding box center [717, 264] width 58 height 16
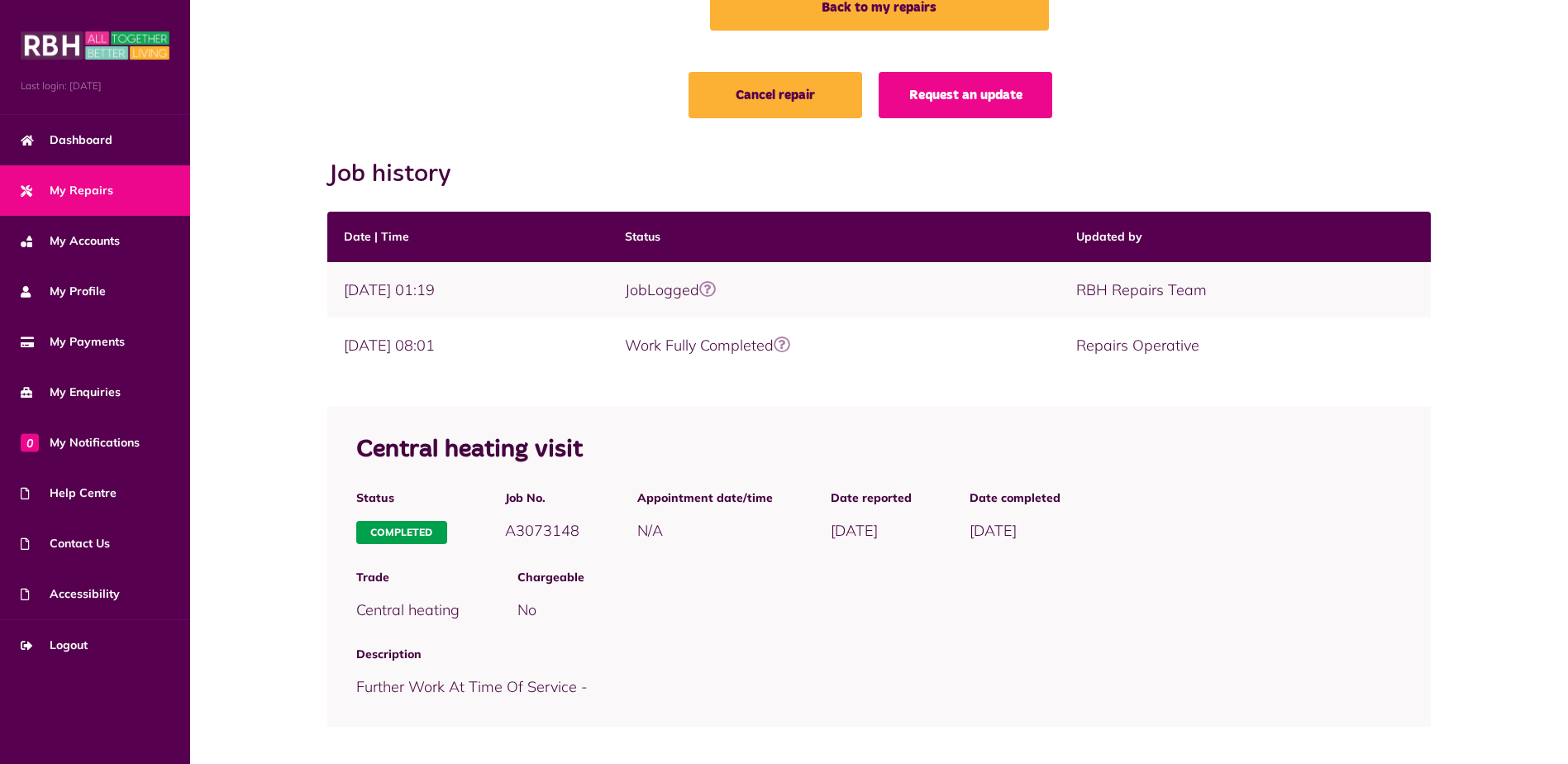
scroll to position [138, 0]
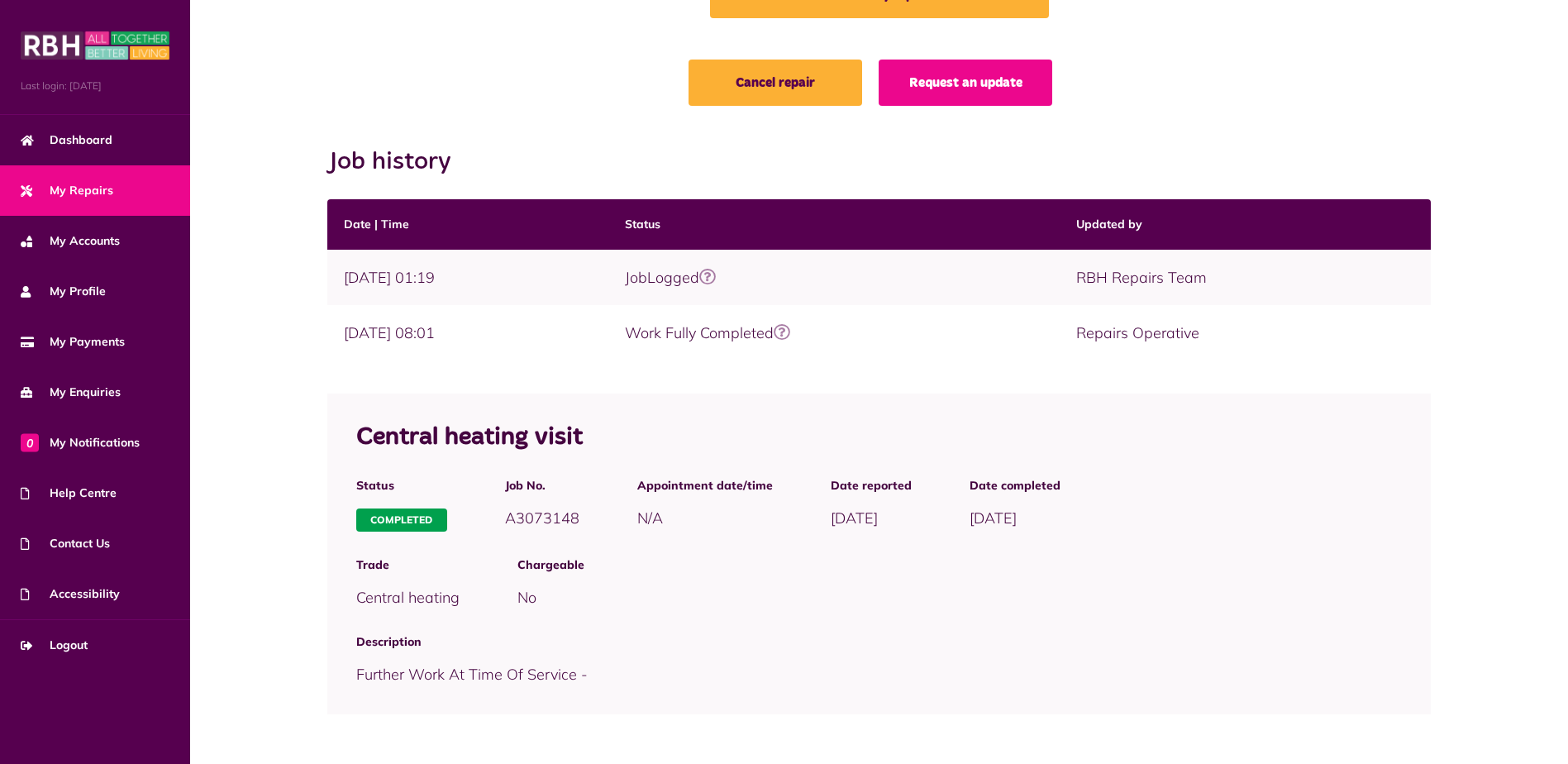
click at [140, 182] on link "My Repairs" at bounding box center [95, 190] width 190 height 50
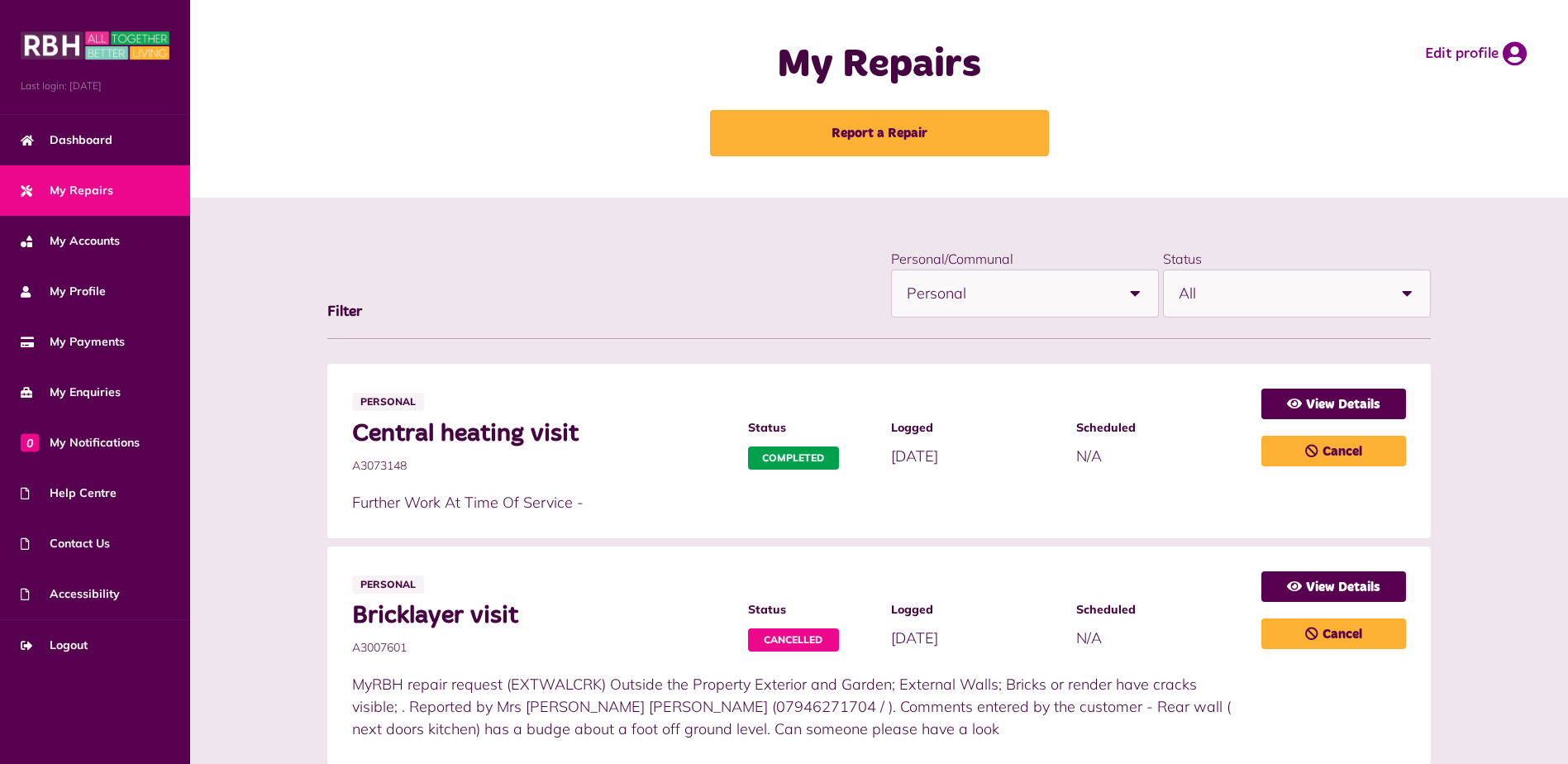
click at [1136, 290] on b at bounding box center [1135, 294] width 47 height 47
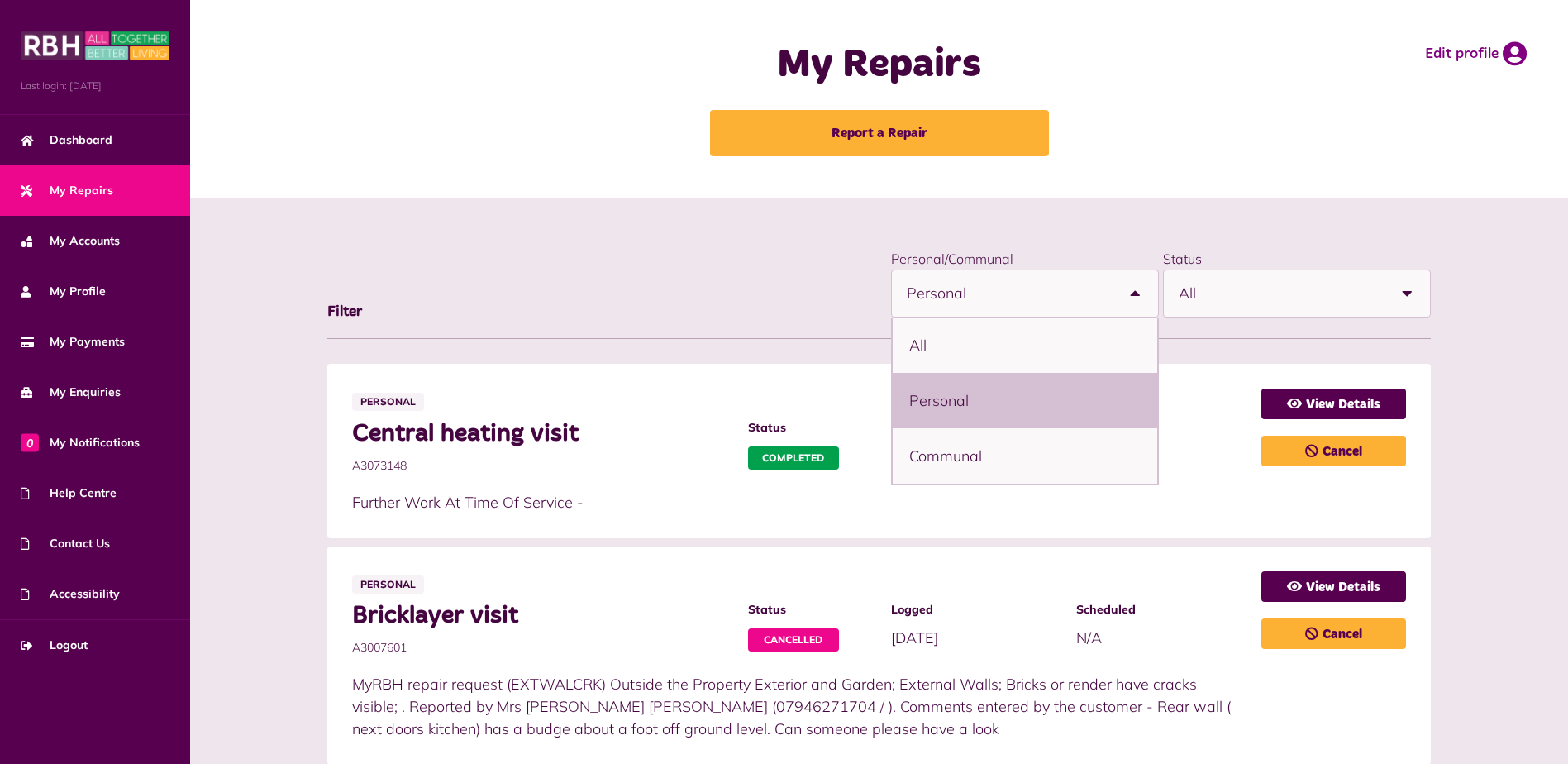
click at [1404, 292] on b at bounding box center [1407, 294] width 47 height 47
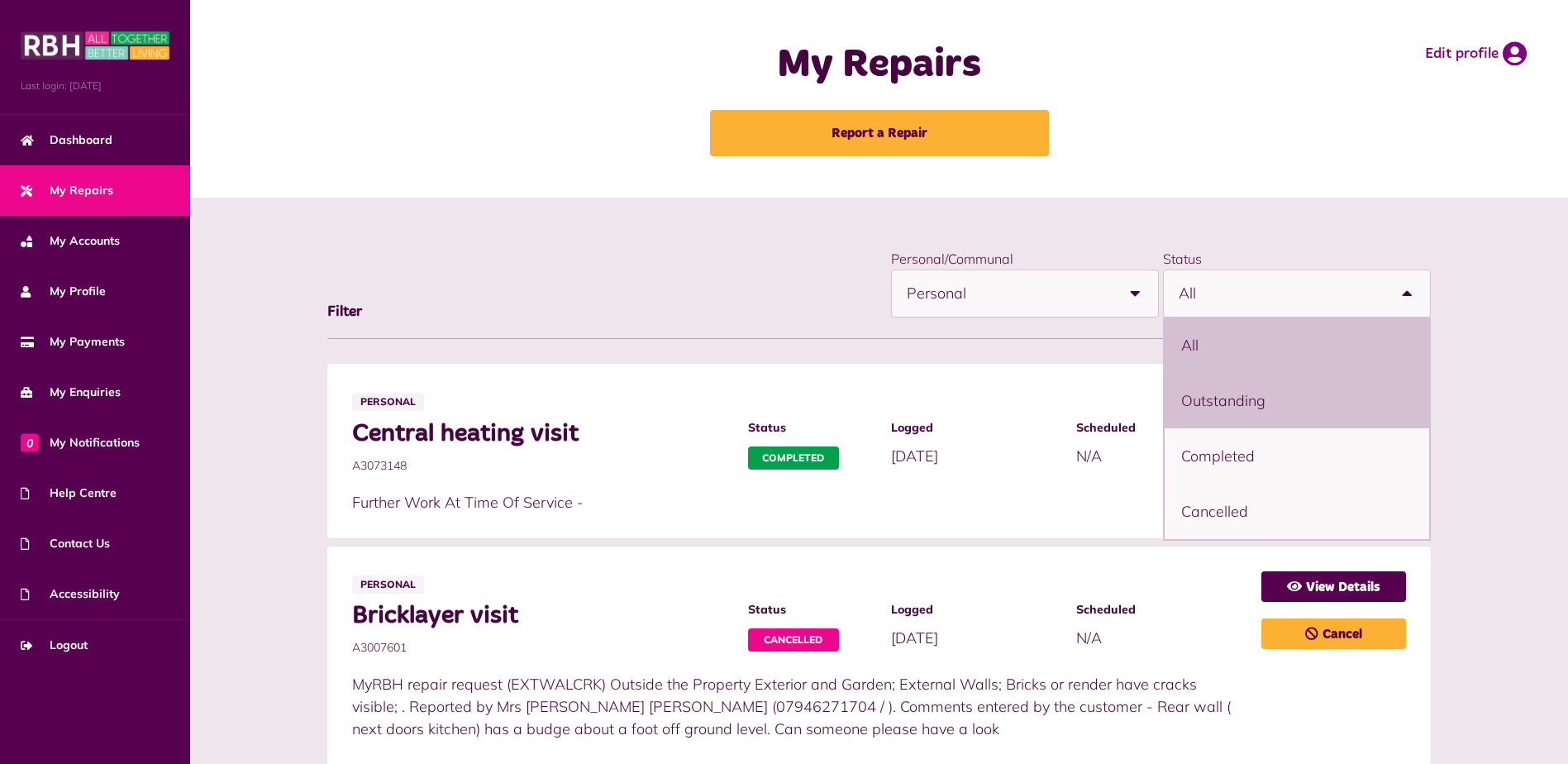
click at [1247, 395] on li "Outstanding" at bounding box center [1297, 401] width 264 height 55
select select "**********"
